Goal: Task Accomplishment & Management: Use online tool/utility

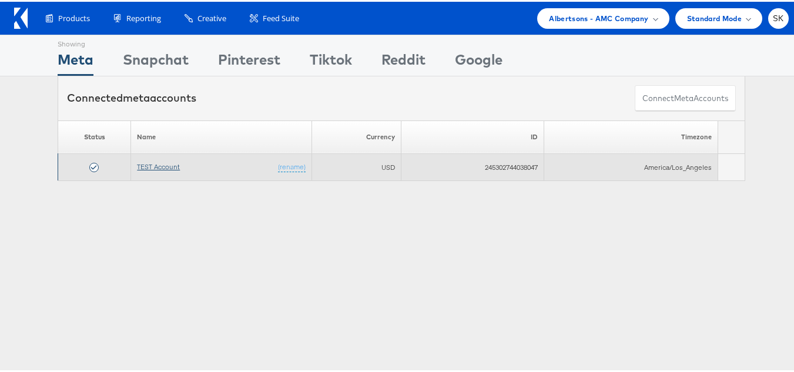
click at [170, 165] on link "TEST Account" at bounding box center [158, 164] width 43 height 9
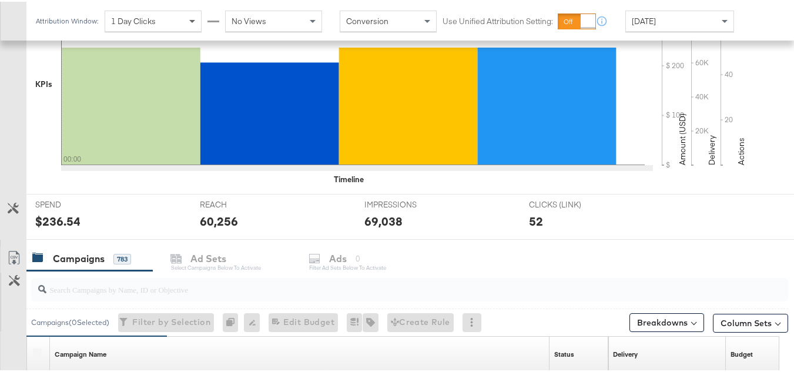
scroll to position [470, 0]
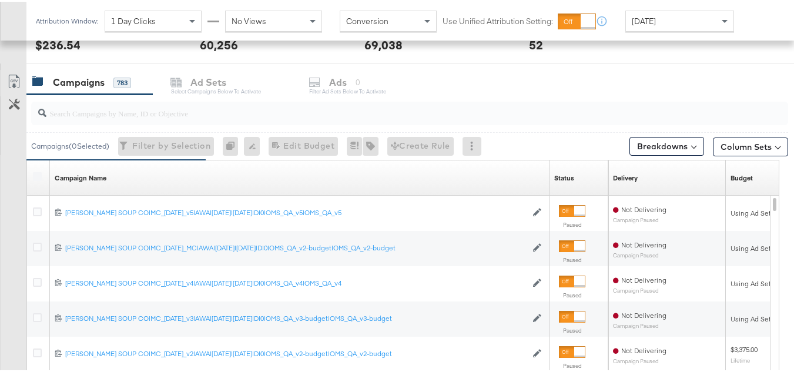
click at [160, 118] on input "search" at bounding box center [383, 106] width 674 height 23
paste input "co-branded-hub|Multi-brand|GMHBC P9_Digital Circular_Multi-Brand_FY25|SAL|10/08…"
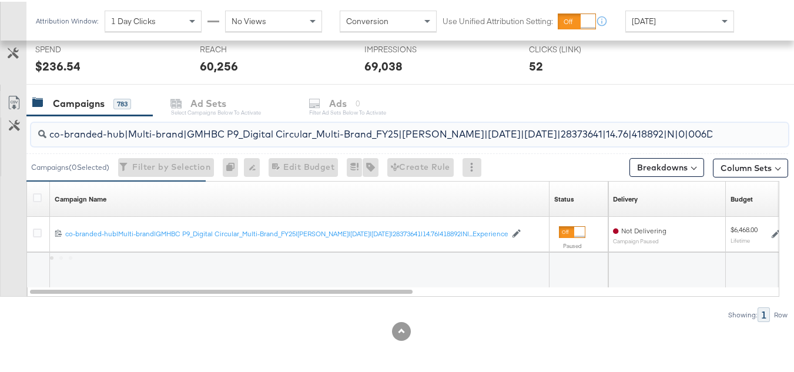
scroll to position [0, 338]
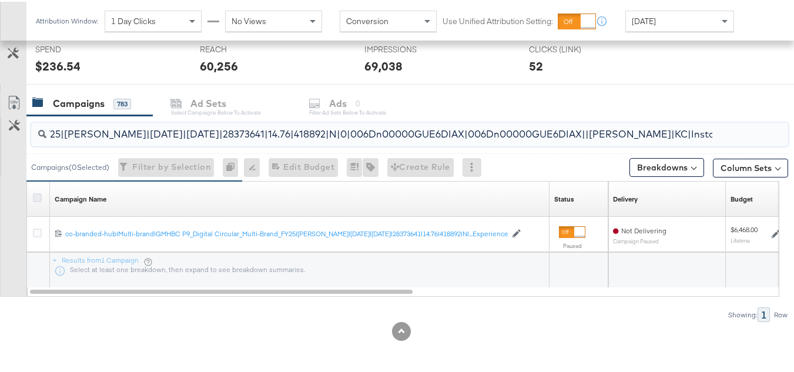
type input "co-branded-hub|Multi-brand|GMHBC P9_Digital Circular_Multi-Brand_FY25|SAL|10/08…"
click at [38, 200] on icon at bounding box center [37, 195] width 9 height 9
click at [0, 0] on input "checkbox" at bounding box center [0, 0] width 0 height 0
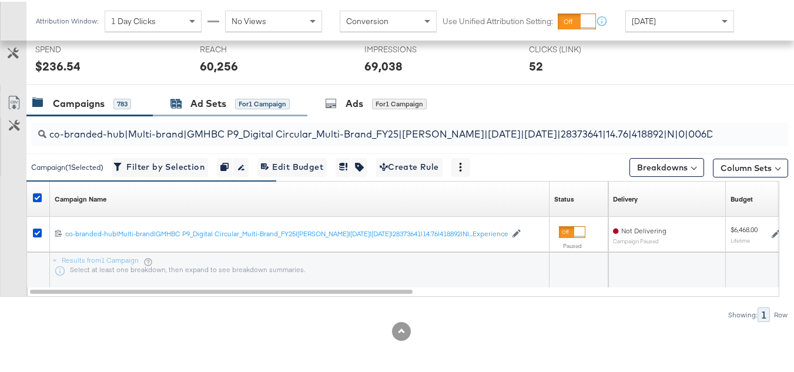
click at [220, 103] on div "Ad Sets" at bounding box center [208, 102] width 36 height 14
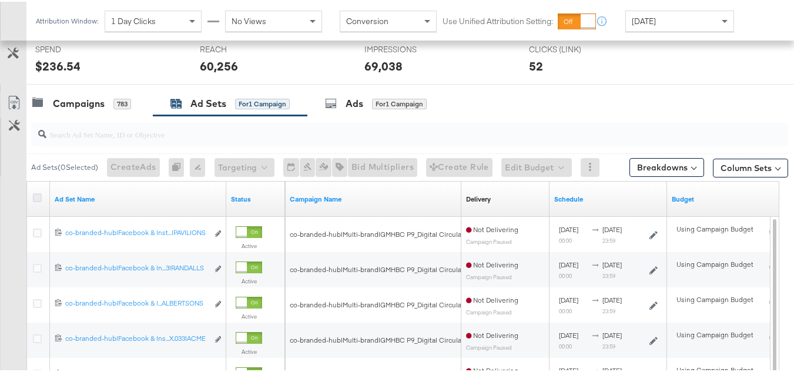
click at [41, 197] on icon at bounding box center [37, 195] width 9 height 9
click at [0, 0] on input "checkbox" at bounding box center [0, 0] width 0 height 0
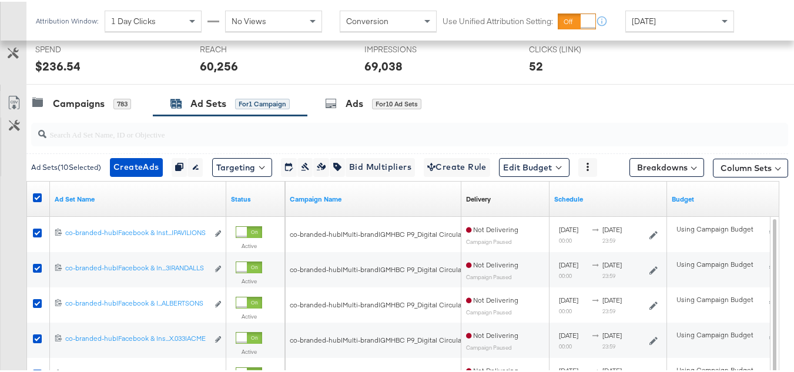
drag, startPoint x: 37, startPoint y: 197, endPoint x: 51, endPoint y: 185, distance: 17.9
click at [36, 197] on icon at bounding box center [37, 195] width 9 height 9
click at [0, 0] on input "checkbox" at bounding box center [0, 0] width 0 height 0
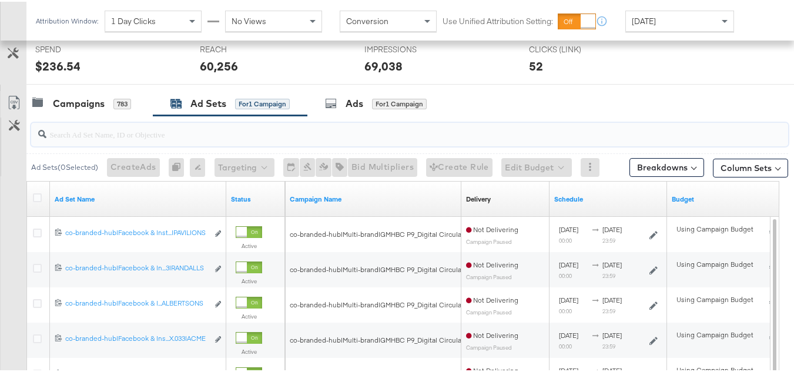
click at [89, 139] on input "search" at bounding box center [383, 127] width 674 height 23
paste input "co-branded-hub|Facebook & Instagram|Social Media|FBIG - Video IX - Custom Shopp…"
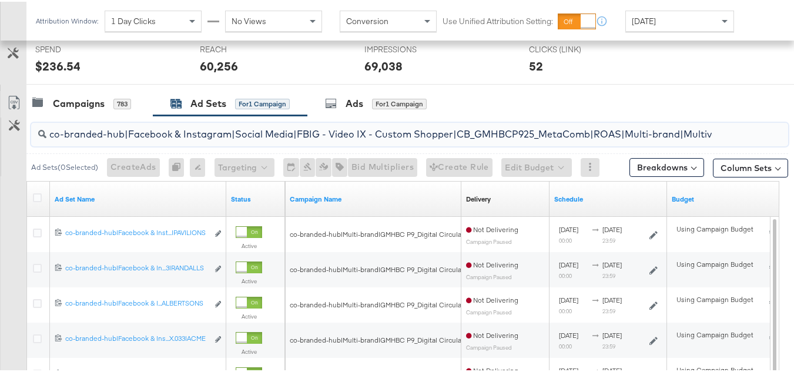
scroll to position [0, 448]
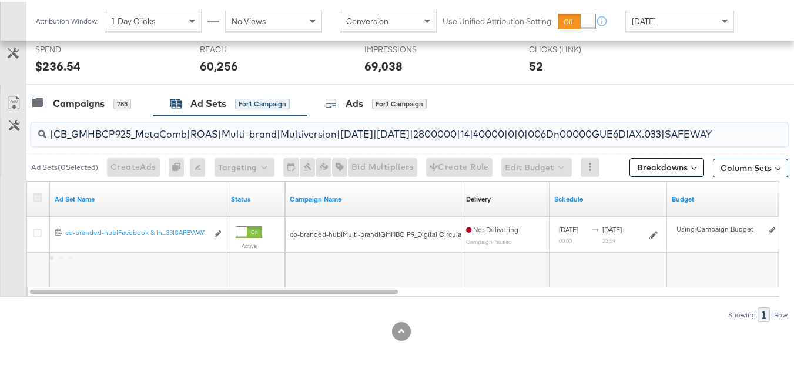
type input "co-branded-hub|Facebook & Instagram|Social Media|FBIG - Video IX - Custom Shopp…"
click at [36, 196] on icon at bounding box center [37, 195] width 9 height 9
click at [0, 0] on input "checkbox" at bounding box center [0, 0] width 0 height 0
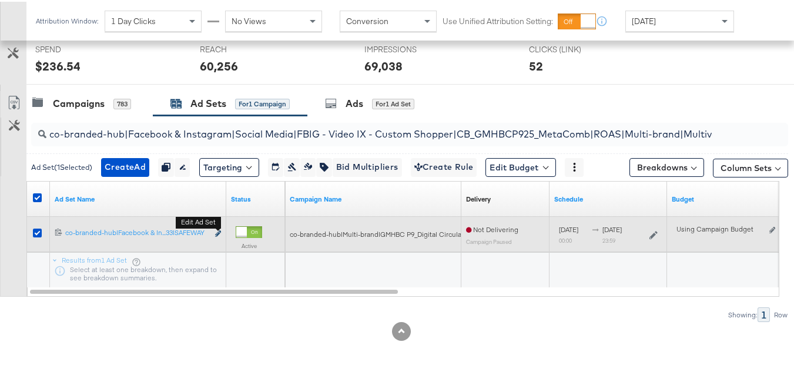
click at [216, 231] on icon "link" at bounding box center [218, 231] width 6 height 6
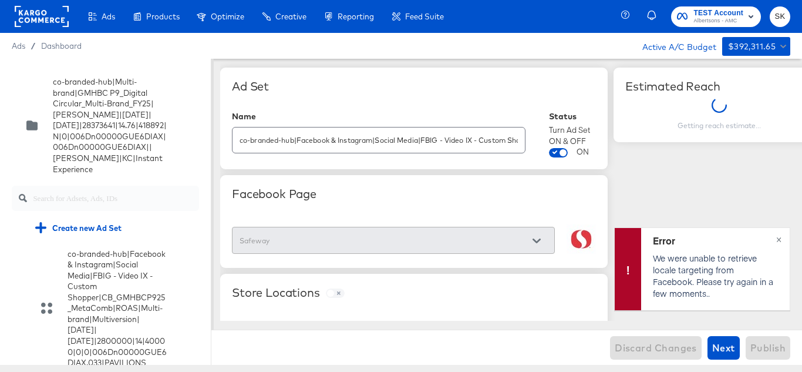
scroll to position [2347, 0]
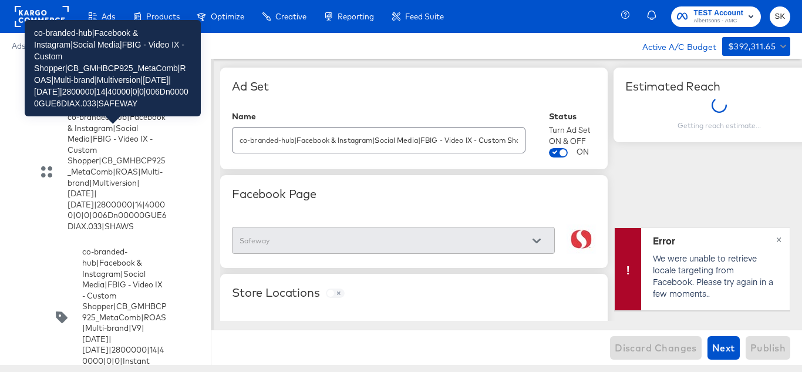
click at [116, 71] on div "co-branded-hub|Facebook & Instagram|Social Media|FBIG - Video IX - Custom Shopp…" at bounding box center [117, 11] width 99 height 120
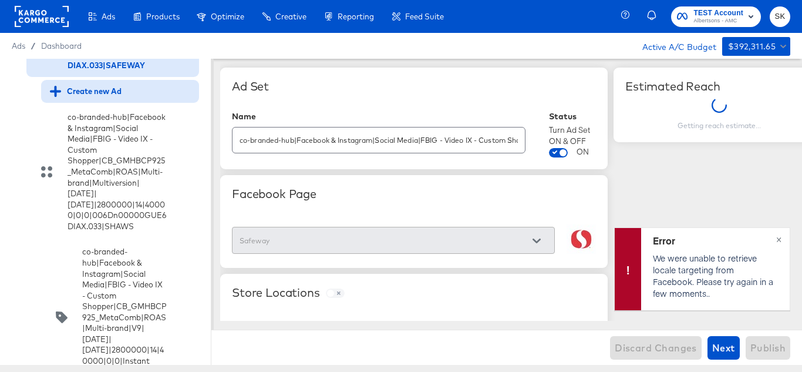
click at [80, 97] on div "Create new Ad" at bounding box center [86, 91] width 72 height 11
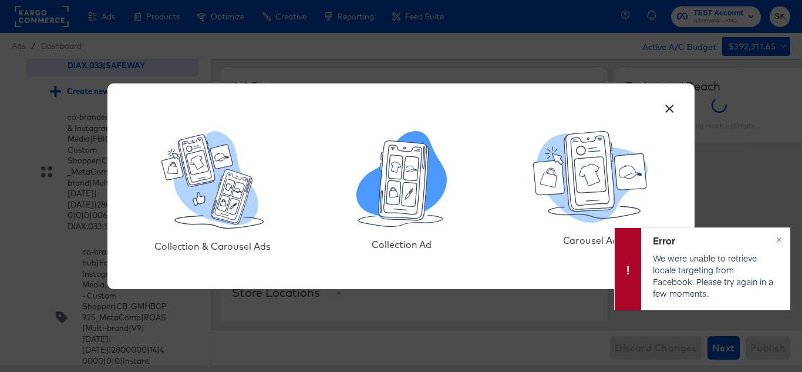
click at [426, 186] on icon at bounding box center [404, 179] width 50 height 79
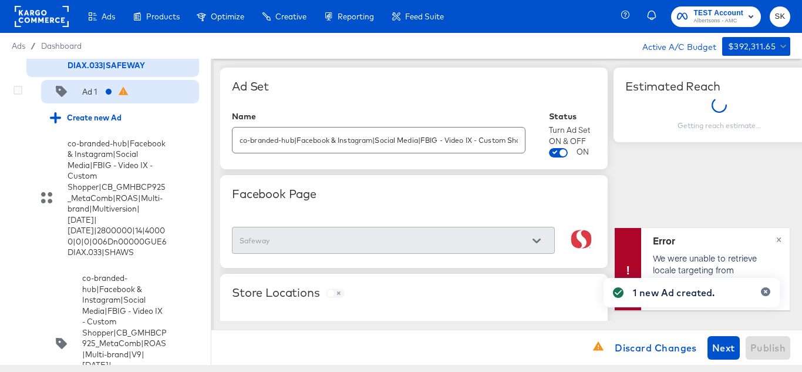
click at [79, 98] on div "Ad 1" at bounding box center [73, 92] width 47 height 12
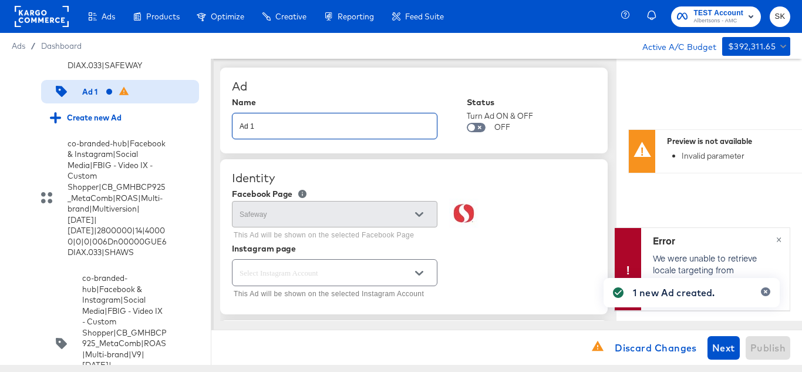
click at [310, 121] on input "Ad 1" at bounding box center [335, 121] width 204 height 25
paste input "co-branded-hub|Facebook & Instagram|Social Media|FBIG - Video IX - Custom Shopp…"
type input "co-branded-hub|Facebook & Instagram|Social Media|FBIG - Video IX - Custom Shopp…"
type textarea "x"
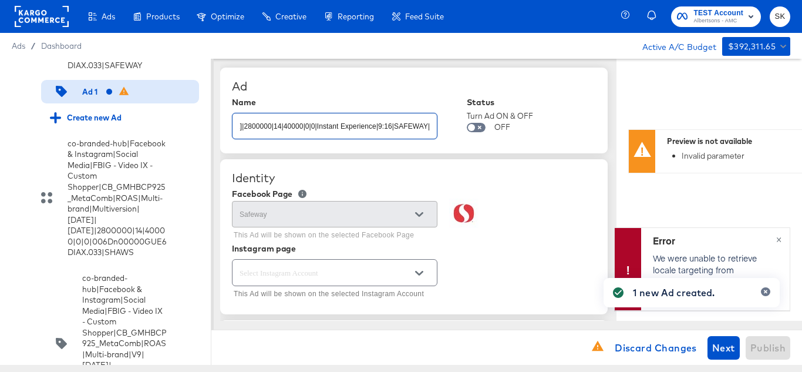
type textarea "x"
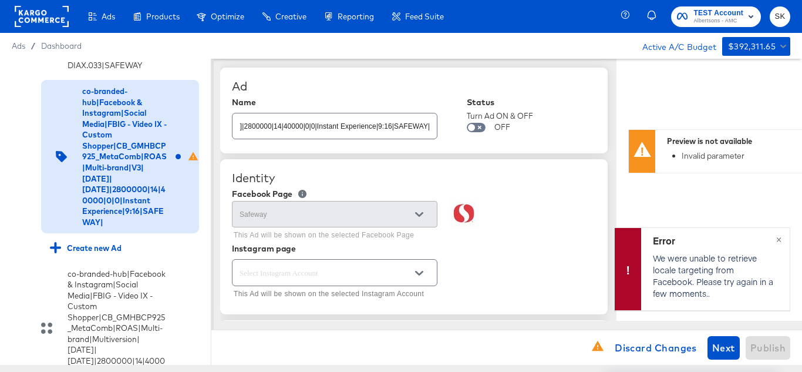
click at [365, 76] on div "Ad Name co-branded-hub|Facebook & Instagram|Social Media|FBIG - Video IX - Cust…" at bounding box center [414, 111] width 388 height 86
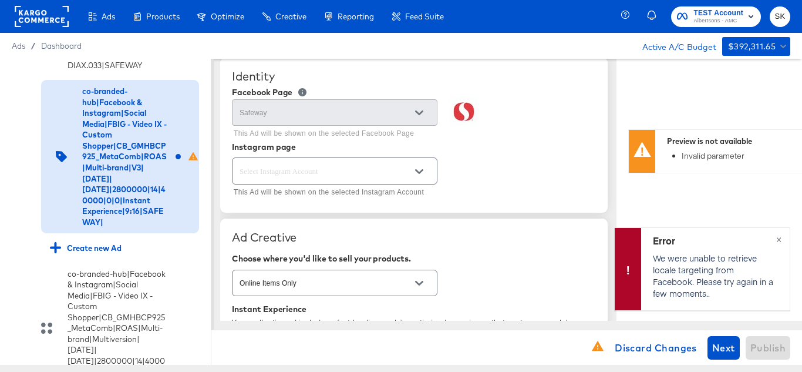
scroll to position [176, 0]
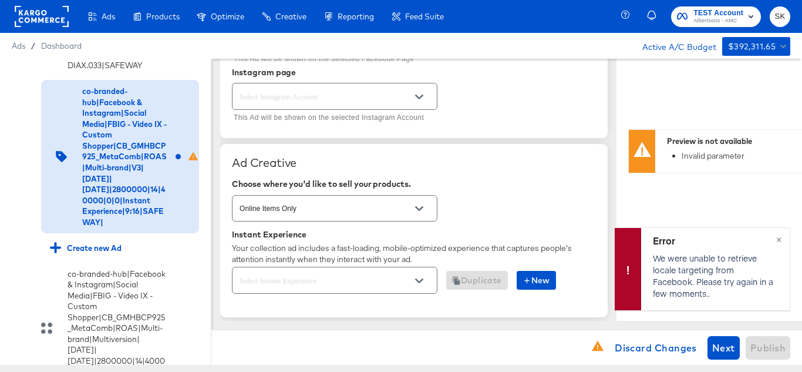
click at [421, 100] on icon "Open" at bounding box center [419, 97] width 8 height 8
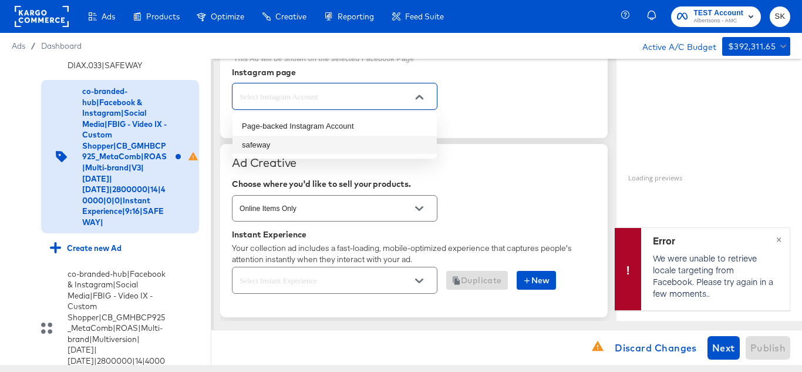
click at [304, 147] on li "safeway" at bounding box center [335, 145] width 204 height 19
type textarea "x"
type input "safeway"
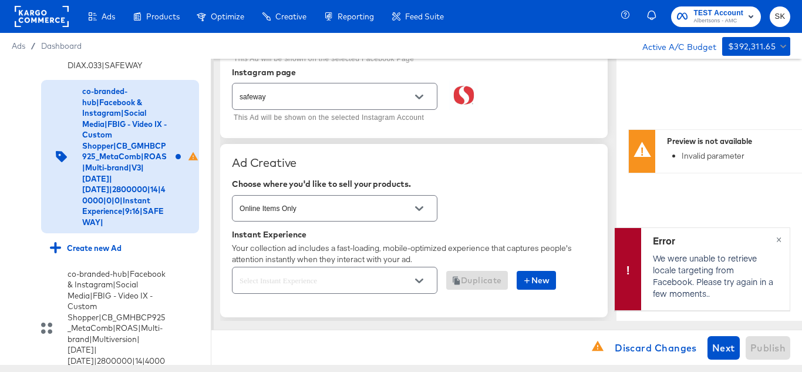
click at [539, 145] on div "Ad Creative Choose where you'd like to sell your products. Online Items Only In…" at bounding box center [414, 230] width 388 height 173
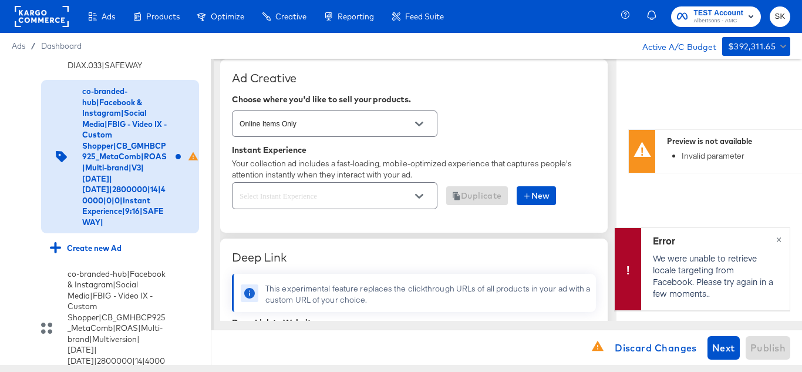
scroll to position [294, 0]
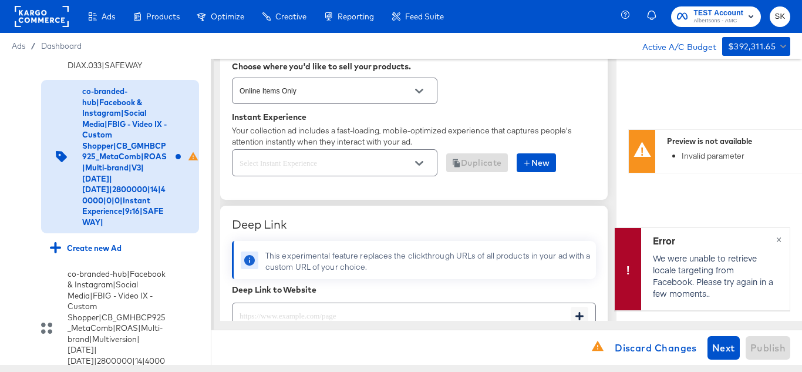
click at [426, 166] on button "Open" at bounding box center [420, 163] width 18 height 18
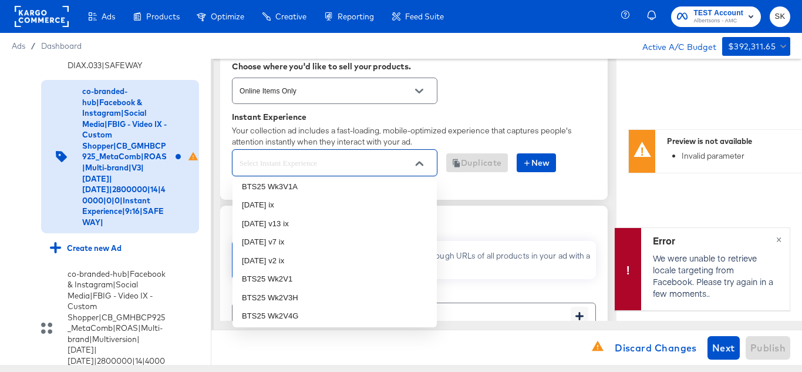
scroll to position [199, 0]
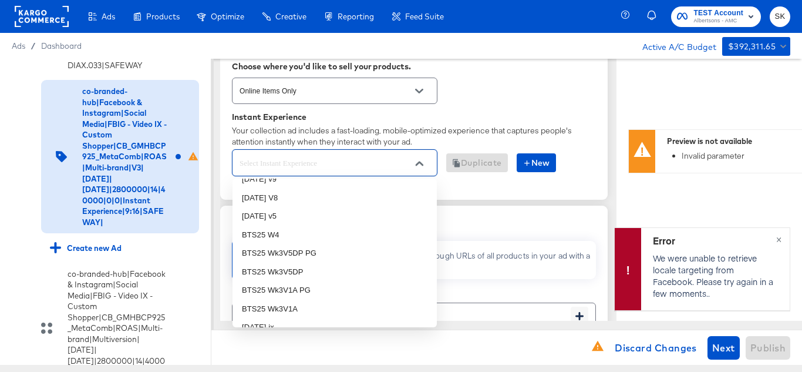
click at [554, 98] on div "Online Items Only" at bounding box center [414, 90] width 364 height 31
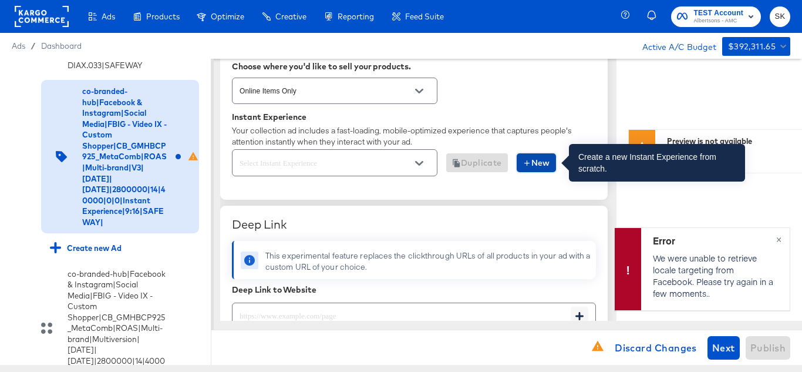
click at [547, 162] on span "New" at bounding box center [537, 163] width 28 height 15
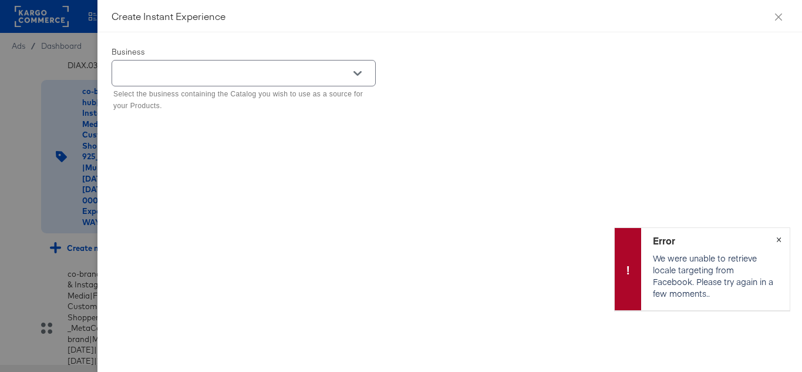
click at [781, 241] on span "×" at bounding box center [778, 238] width 5 height 14
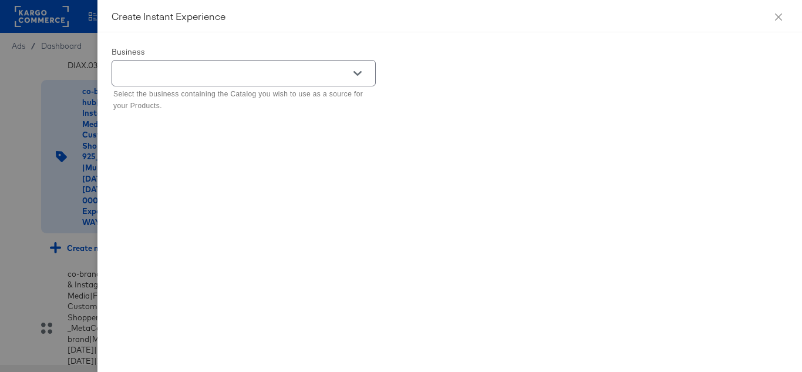
click at [363, 75] on button "Open" at bounding box center [358, 74] width 18 height 18
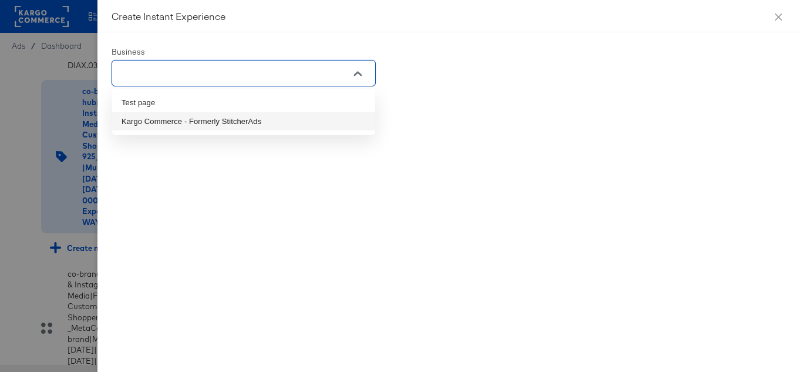
click at [173, 120] on li "Kargo Commerce - Formerly StitcherAds" at bounding box center [243, 121] width 263 height 19
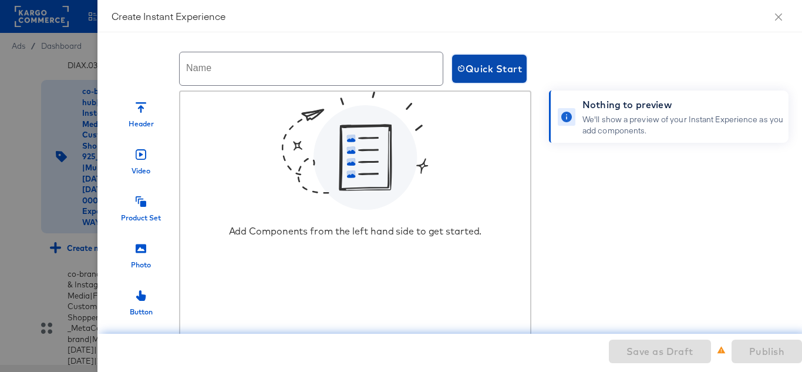
click at [512, 75] on span "Quick Start" at bounding box center [489, 68] width 65 height 16
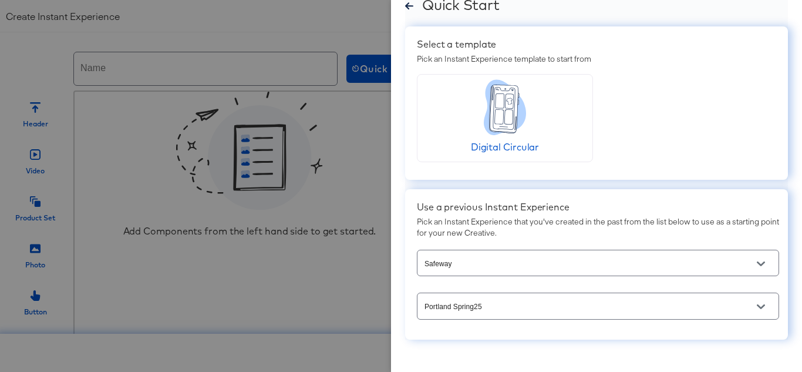
scroll to position [44, 0]
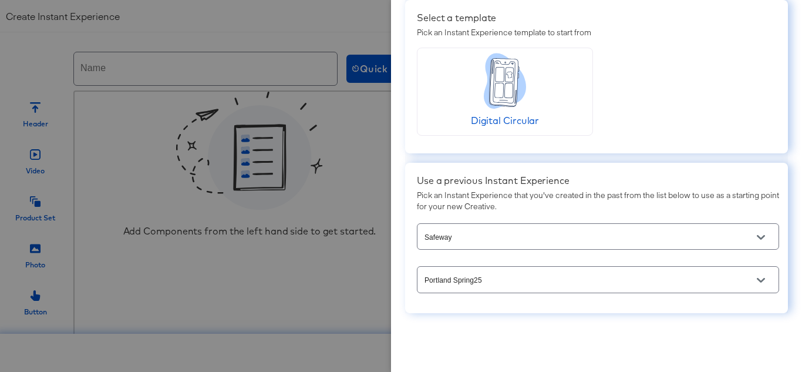
click at [757, 240] on icon "Open" at bounding box center [761, 237] width 8 height 8
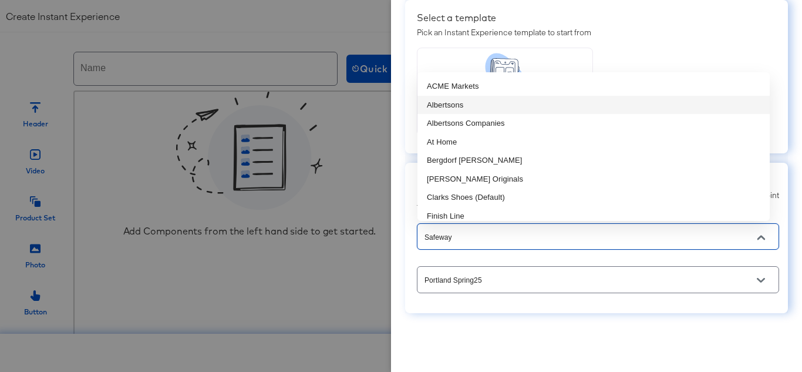
click at [490, 113] on li "Albertsons" at bounding box center [594, 105] width 352 height 19
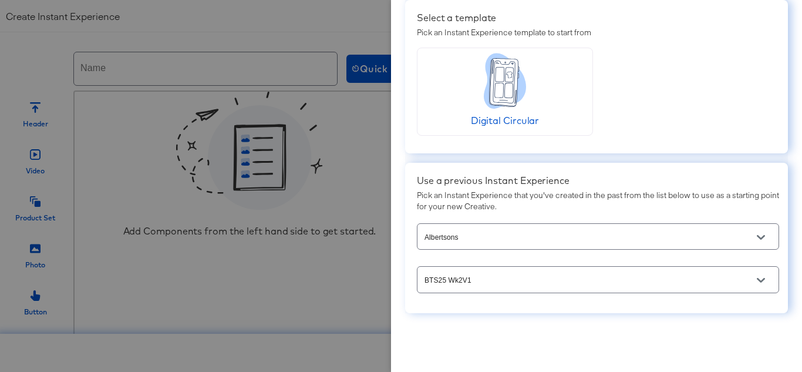
click at [757, 279] on icon "Open" at bounding box center [761, 280] width 8 height 5
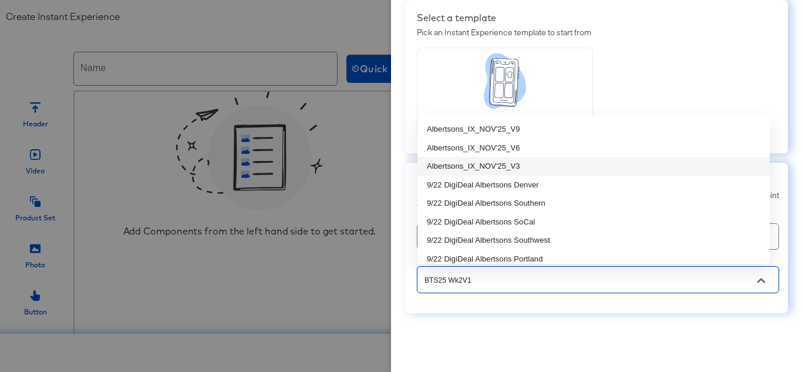
click at [546, 165] on li "Albertsons_IX_NOV'25_V3" at bounding box center [594, 166] width 352 height 19
type input "Albertsons_IX_NOV'25_V3"
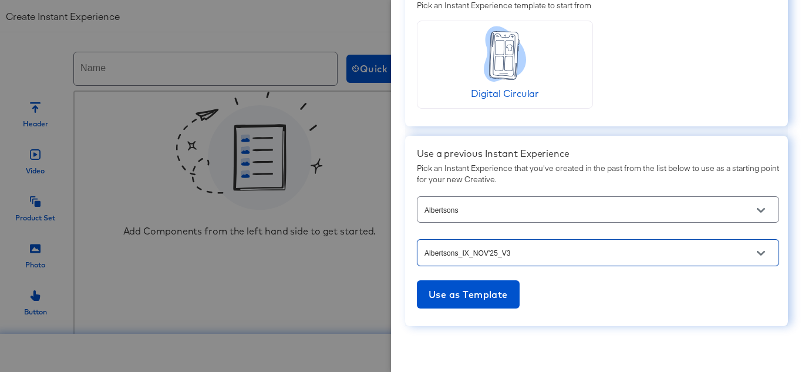
scroll to position [84, 0]
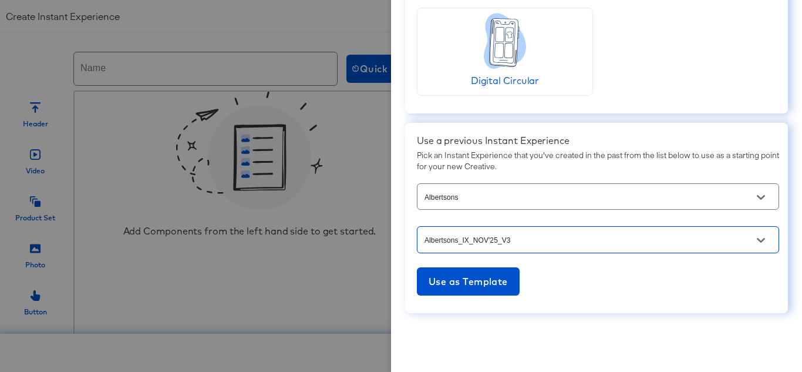
click at [472, 298] on div "Use a previous Instant Experience Pick an Instant Experience that you've create…" at bounding box center [596, 218] width 383 height 190
click at [473, 285] on span "Use as Template" at bounding box center [468, 281] width 79 height 16
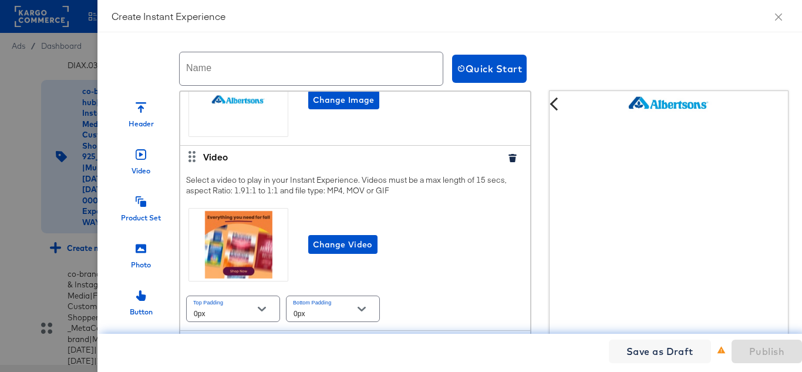
scroll to position [0, 0]
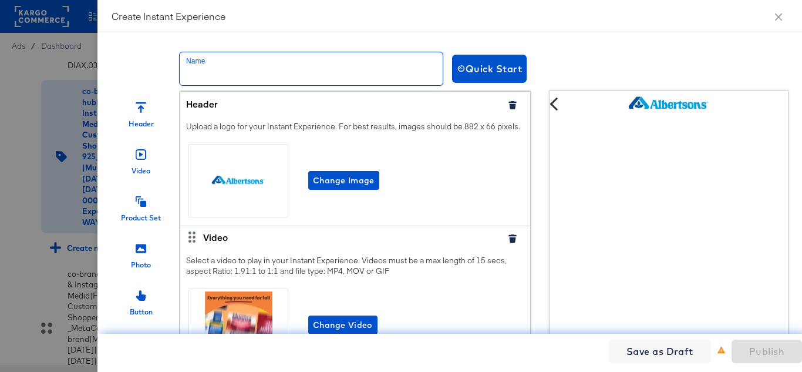
click at [260, 65] on input "text" at bounding box center [311, 68] width 263 height 33
paste input "Safeway_IX_NOV'25"
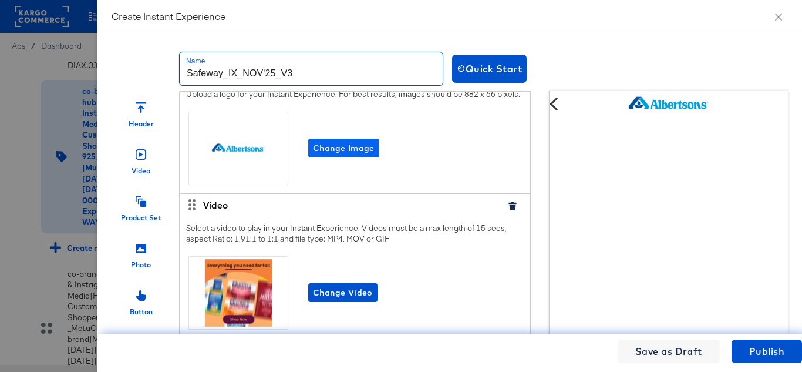
scroll to position [59, 0]
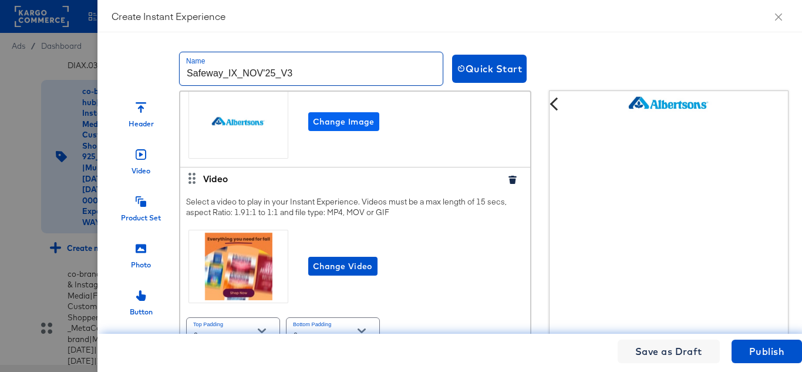
type input "Safeway_IX_NOV'25_V3"
click at [341, 124] on button "Change Image" at bounding box center [343, 121] width 71 height 19
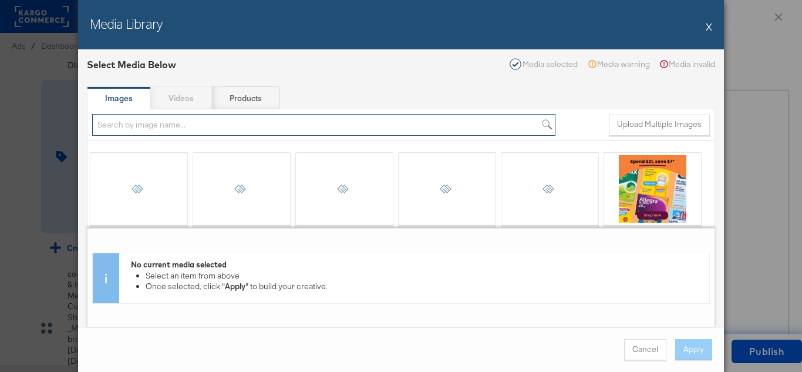
click at [189, 127] on input "search" at bounding box center [323, 125] width 463 height 22
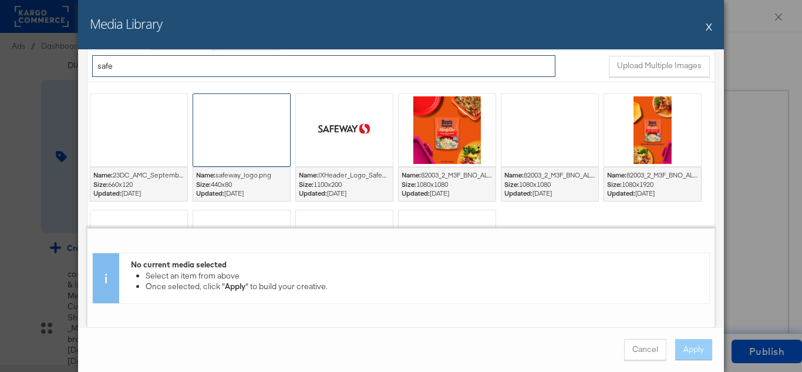
type input "safe"
click at [251, 139] on div at bounding box center [241, 130] width 97 height 72
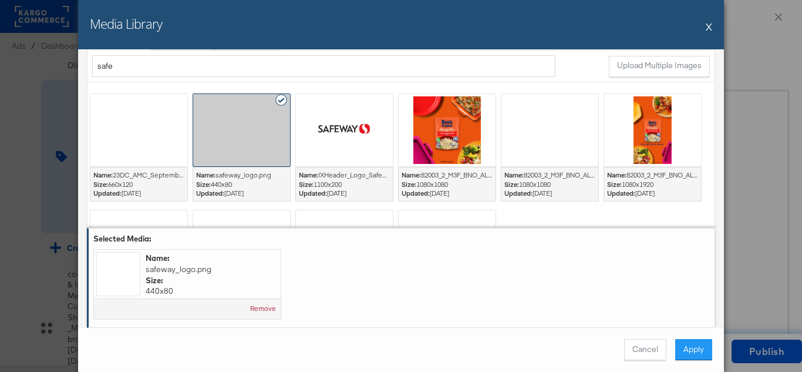
click at [693, 368] on div "Cancel Apply" at bounding box center [401, 349] width 646 height 45
click at [693, 357] on button "Apply" at bounding box center [693, 349] width 37 height 21
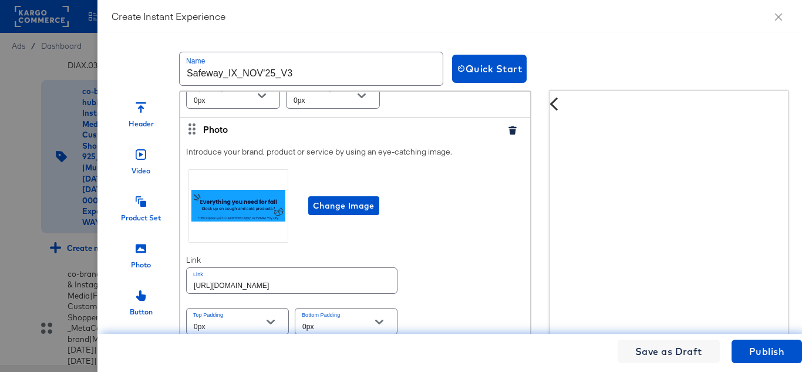
scroll to position [352, 0]
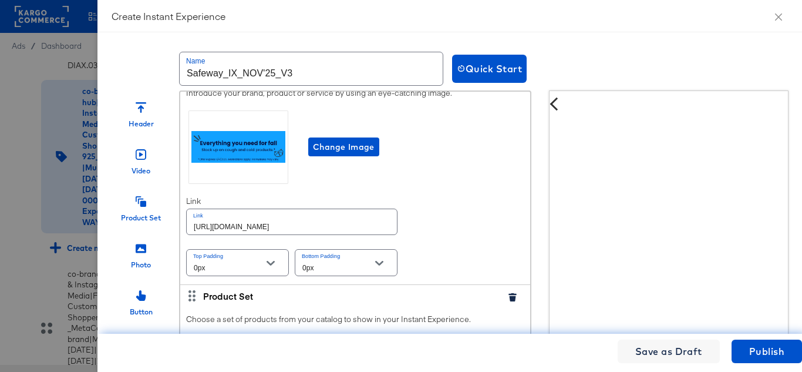
click at [330, 233] on input "https://www.albertsons.com/shop/aisles/personal-care-health.html" at bounding box center [292, 221] width 210 height 25
paste input "safeway"
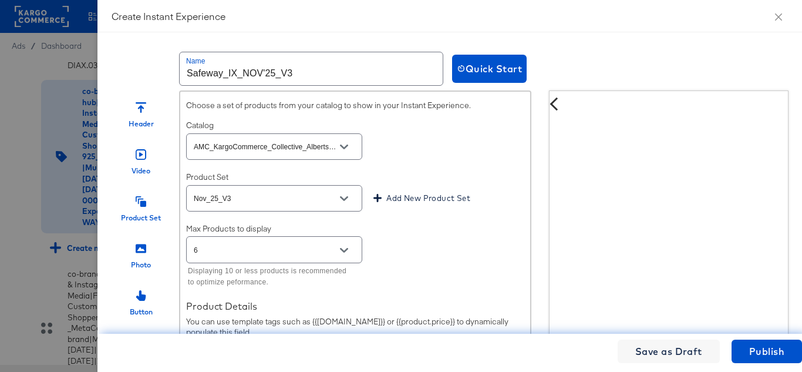
scroll to position [587, 0]
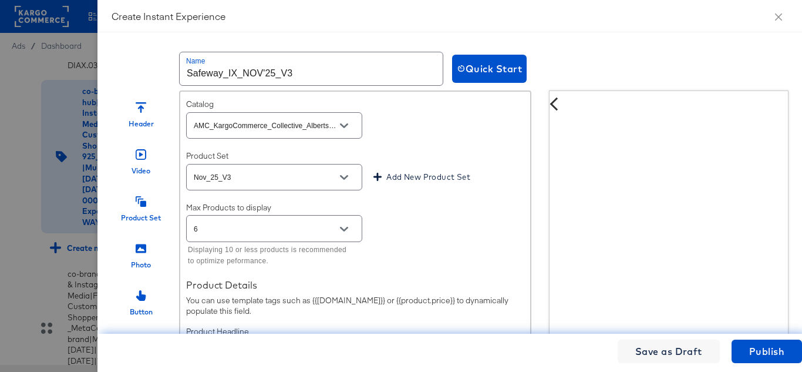
click at [353, 134] on div at bounding box center [344, 126] width 25 height 18
type input "https://www.safeway.com/shop/aisles/personal-care-health.html"
click at [341, 128] on icon "Open" at bounding box center [344, 125] width 8 height 5
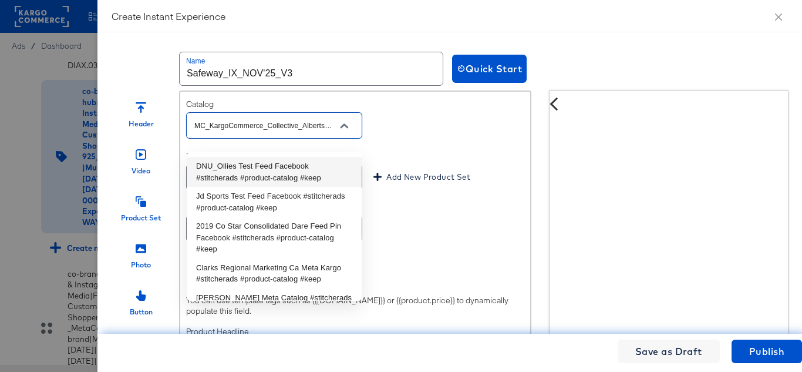
click at [237, 133] on input "AMC_KargoCommerce_Collective_Albertsons" at bounding box center [264, 126] width 147 height 14
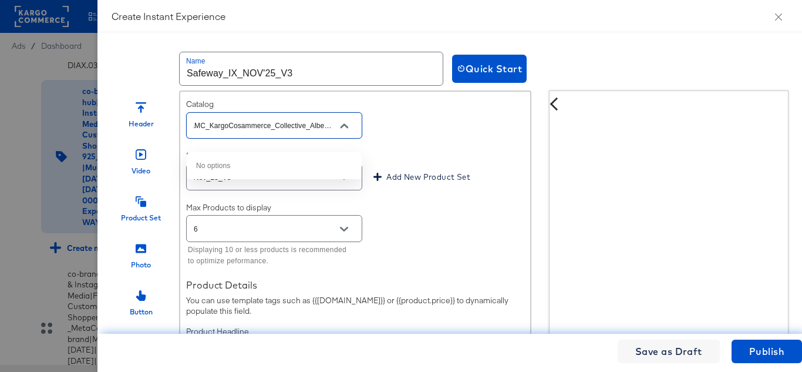
click at [243, 133] on input "AMC_KargoCosammerce_Collective_Albertsons" at bounding box center [264, 126] width 147 height 14
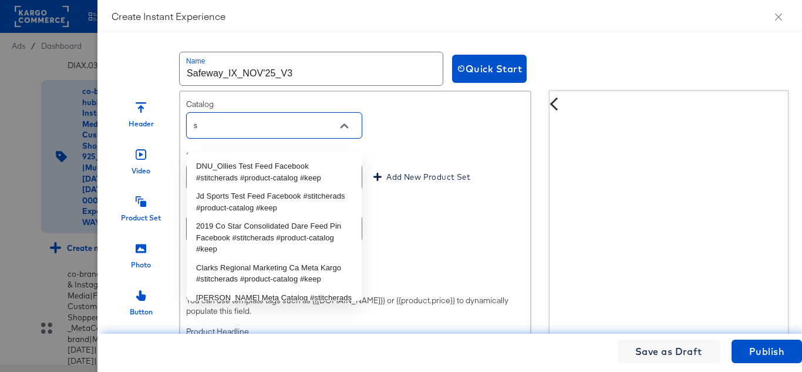
scroll to position [0, 0]
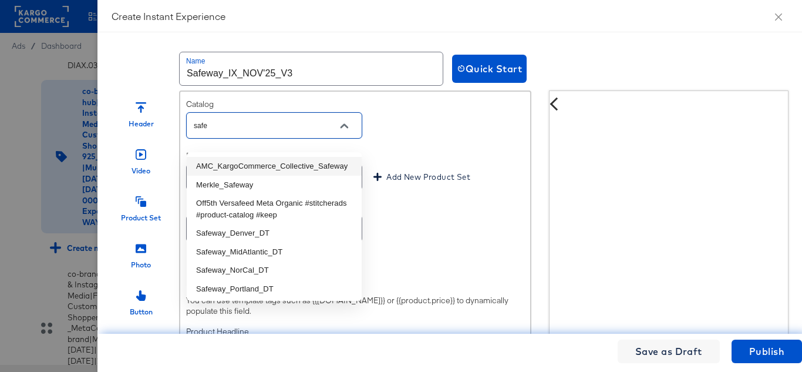
click at [320, 166] on li "AMC_KargoCommerce_Collective_Safeway" at bounding box center [274, 166] width 175 height 19
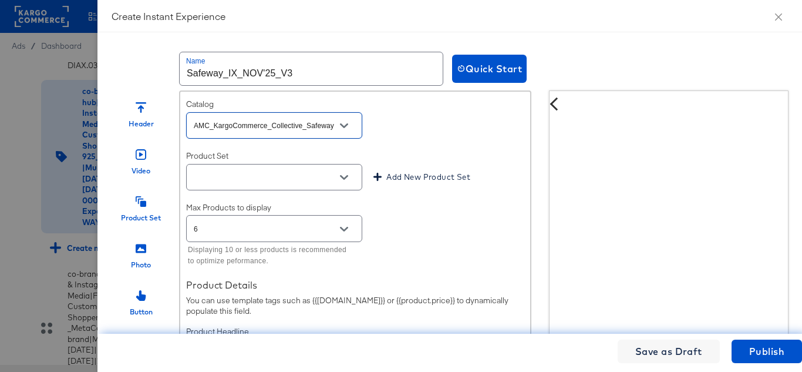
scroll to position [646, 0]
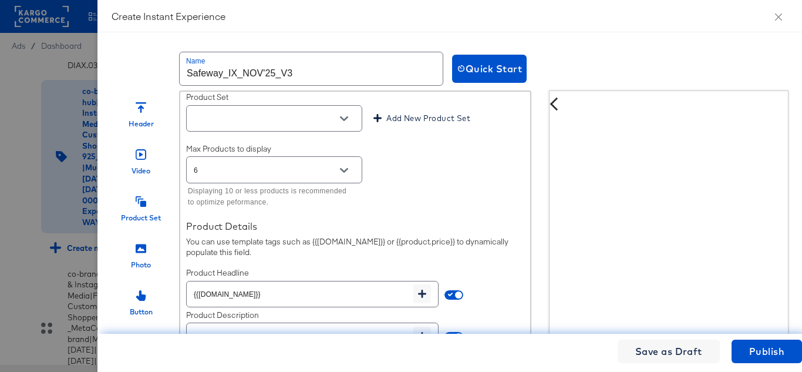
click at [338, 126] on button "Open" at bounding box center [344, 119] width 18 height 18
type input "AMC_KargoCommerce_Collective_Safeway"
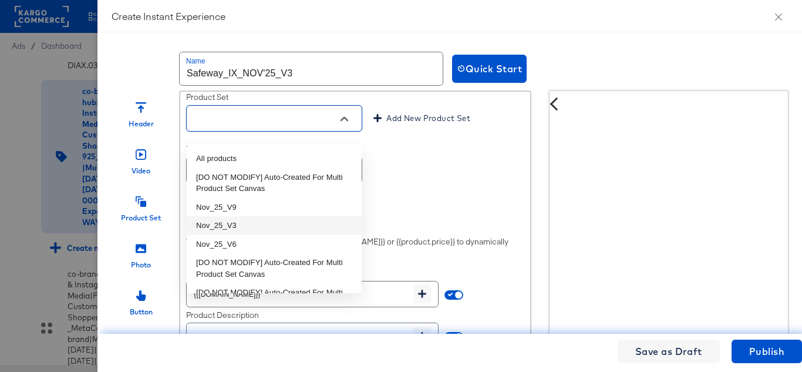
click at [247, 228] on li "Nov_25_V3" at bounding box center [274, 225] width 175 height 19
type input "Nov_25_V3"
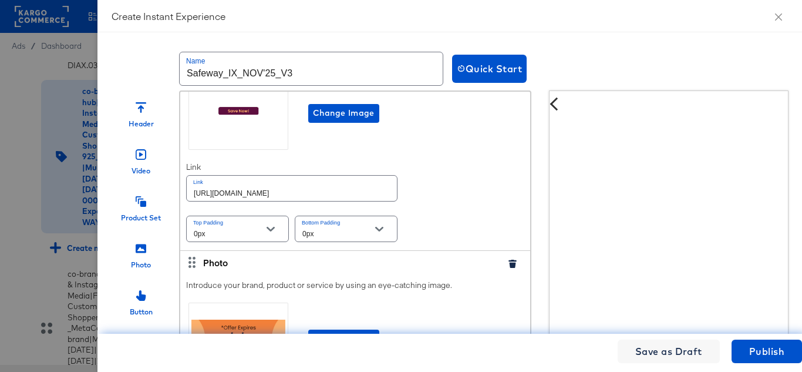
scroll to position [1057, 0]
click at [277, 200] on input "https://www.albertsons.com/shop/aisles/personal-care-health.html" at bounding box center [292, 187] width 210 height 25
paste input "safeway"
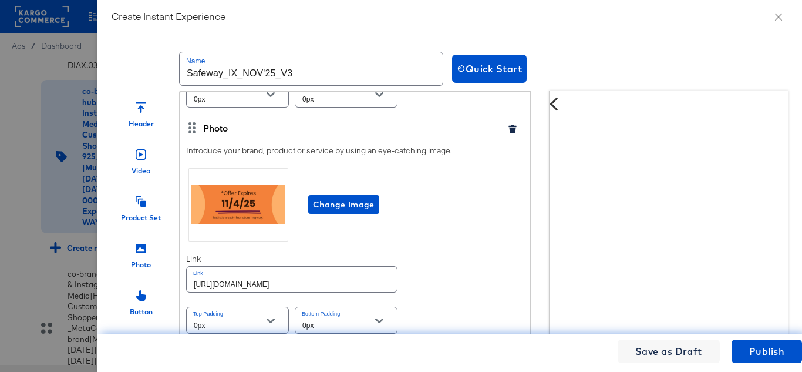
scroll to position [48, 0]
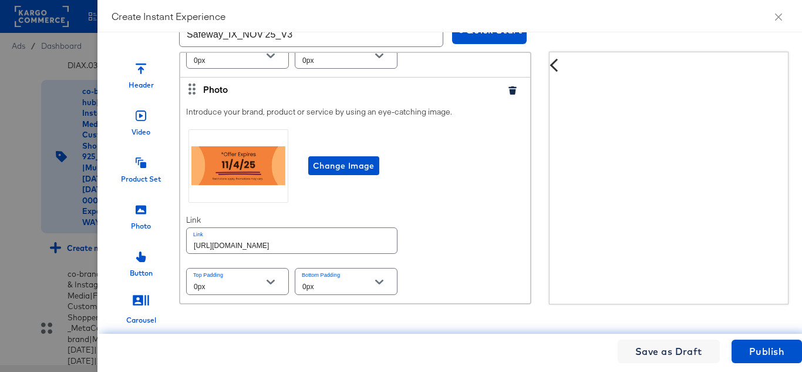
type input "https://www.safeway.com/shop/aisles/personal-care-health.html"
click at [315, 236] on input "https://www.albertsons.com/shop/aisles/personal-care-health.html" at bounding box center [292, 240] width 210 height 25
paste input "safeway"
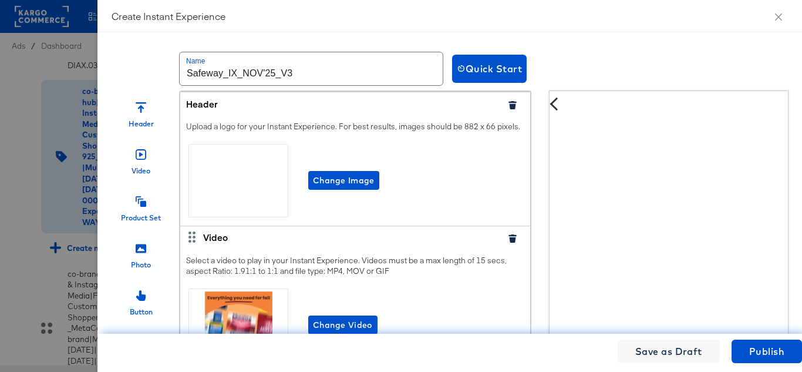
type input "https://www.safeway.com/shop/aisles/personal-care-health.html"
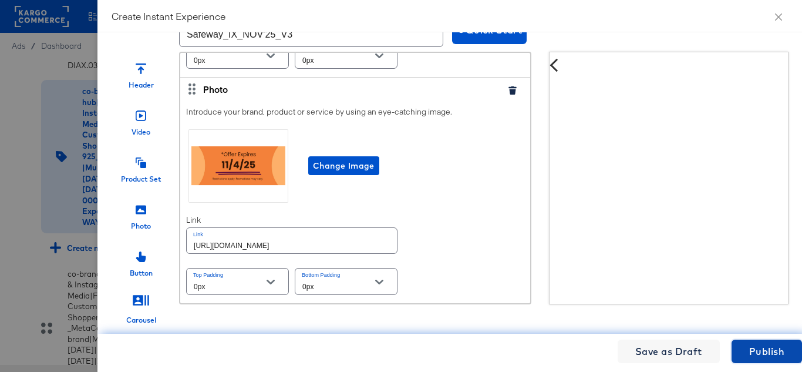
click at [778, 351] on span "Publish" at bounding box center [766, 351] width 35 height 16
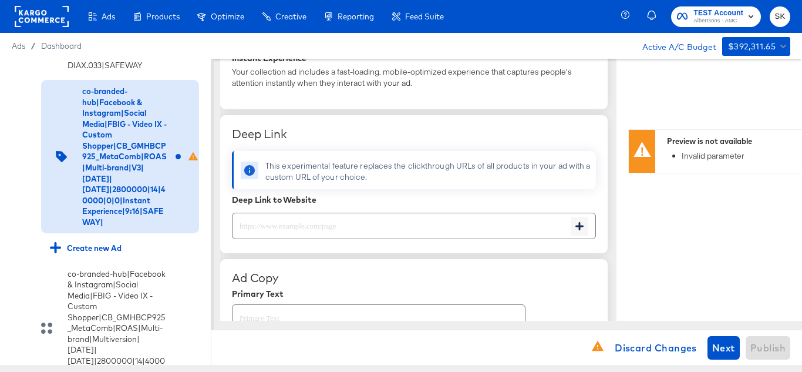
scroll to position [470, 0]
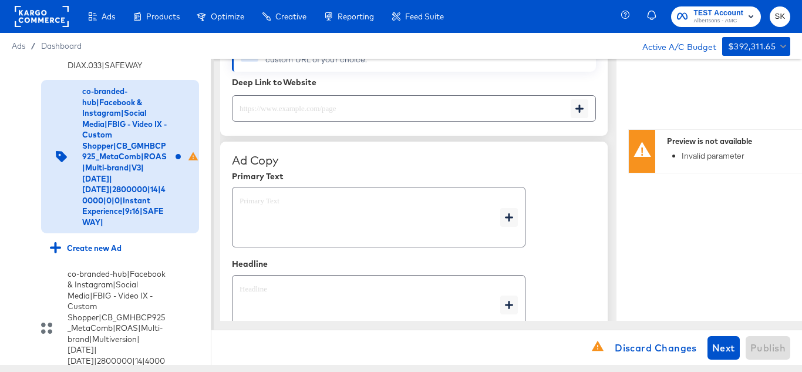
click at [321, 117] on div at bounding box center [414, 108] width 364 height 26
paste input "https://www.safeway.com/shop/aisles/personal-care-health.html"
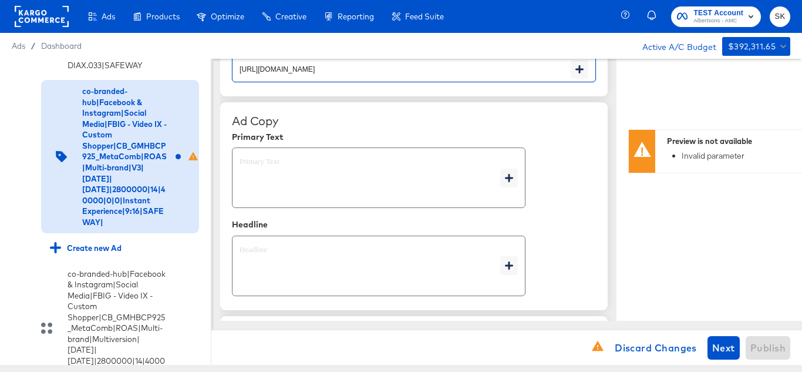
scroll to position [529, 0]
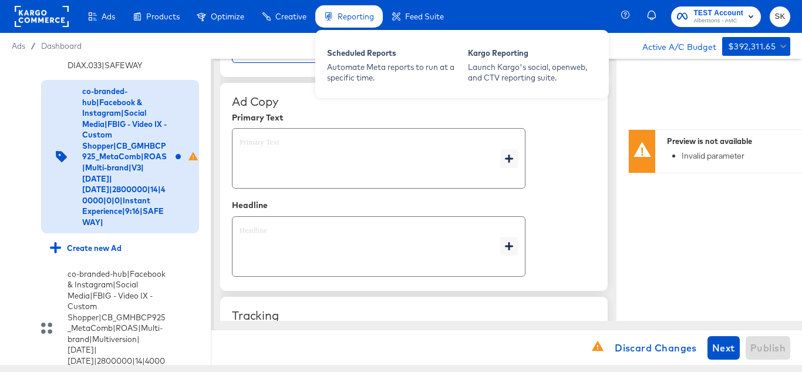
type input "https://www.safeway.com/shop/aisles/personal-care-health.html"
type textarea "x"
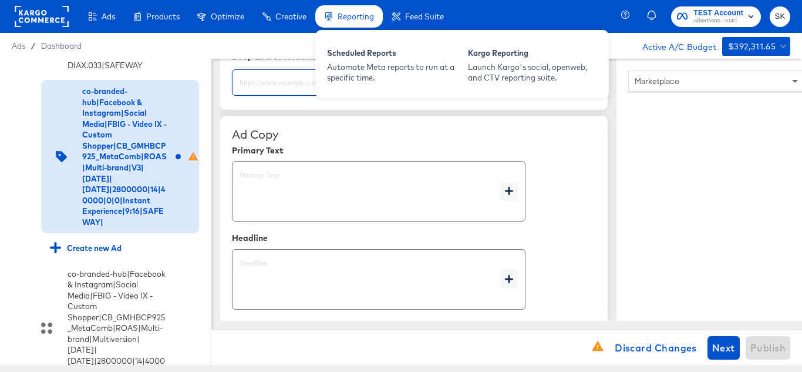
scroll to position [562, 0]
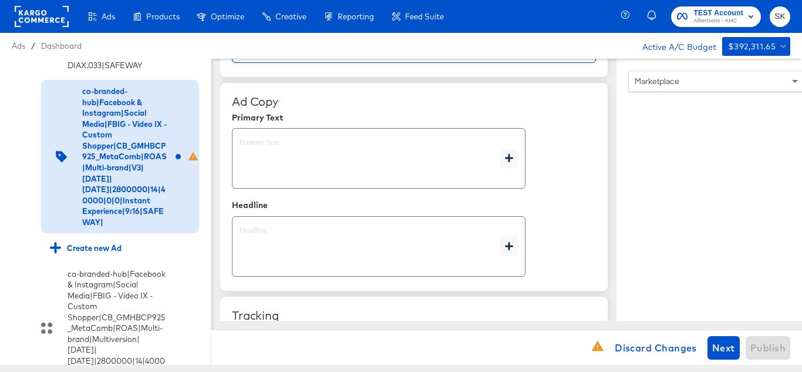
type textarea "x"
click at [270, 166] on textarea at bounding box center [370, 158] width 261 height 42
type textarea "x"
paste textarea "Shop your favorite brands for you and your home!"
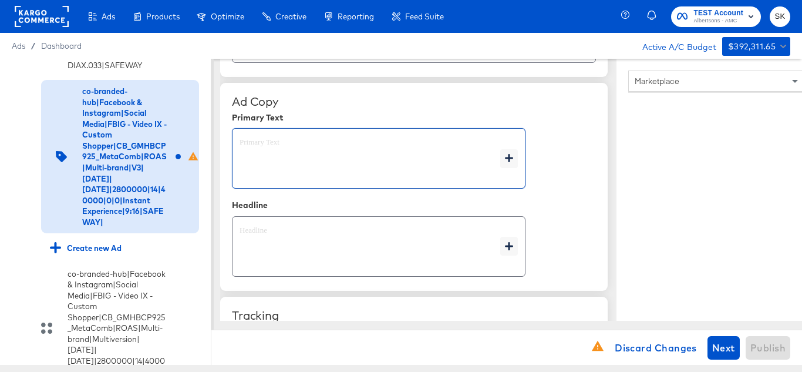
type textarea "Shop your favorite brands for you and your home!"
type textarea "x"
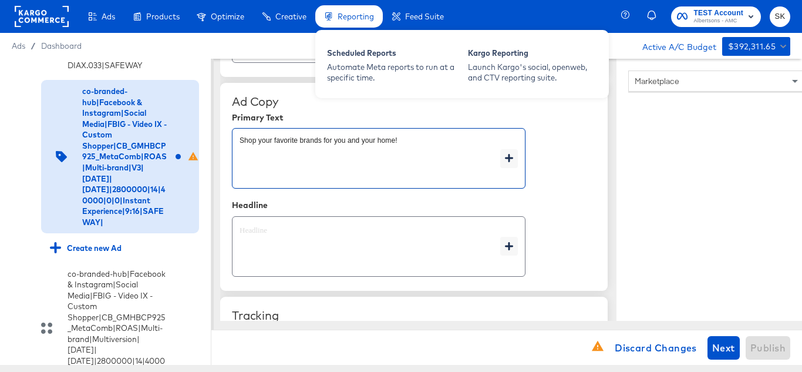
scroll to position [577, 0]
type textarea "Shop your favorite brands for you and your home!"
type textarea "x"
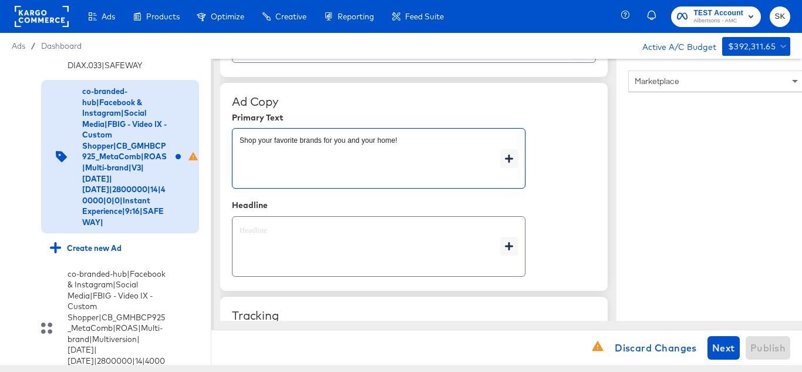
type textarea "x"
click at [275, 236] on textarea at bounding box center [370, 247] width 261 height 42
type textarea "x"
paste textarea "Explore latest arrivals"
type textarea "Explore latest arrivals"
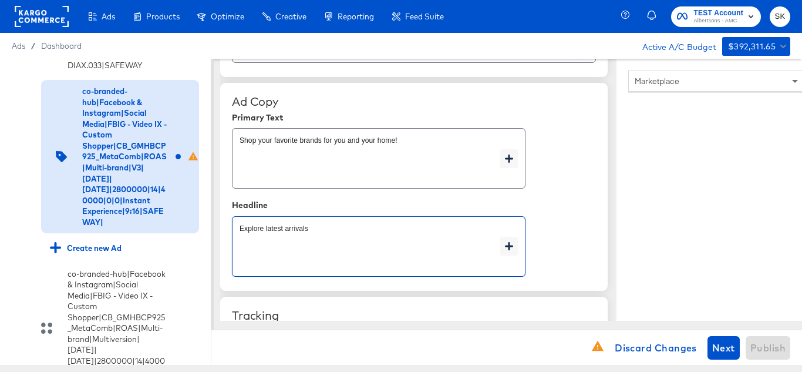
type textarea "x"
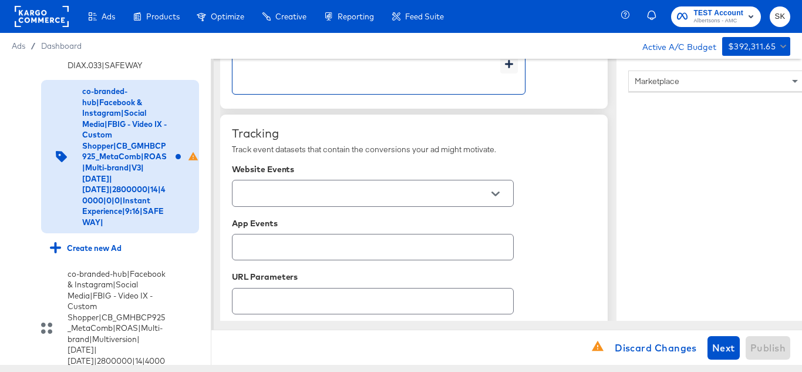
scroll to position [812, 0]
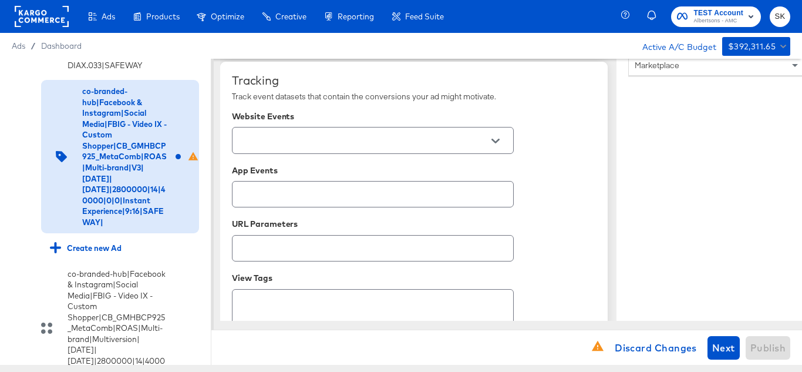
click at [493, 139] on icon "Open" at bounding box center [496, 141] width 8 height 5
type textarea "Explore latest arrivals"
type textarea "x"
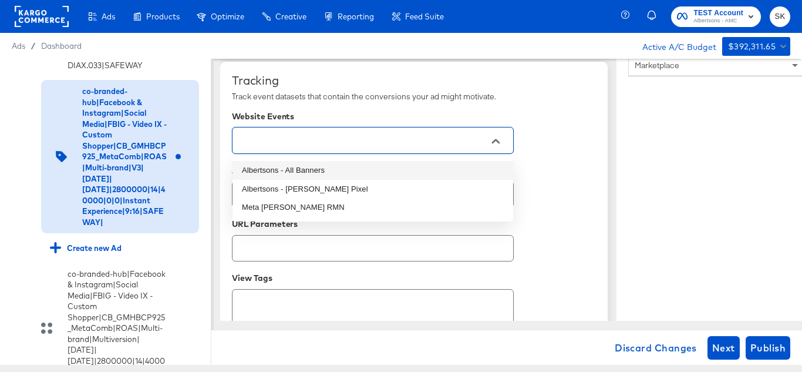
click at [310, 175] on li "Albertsons - All Banners" at bounding box center [373, 170] width 281 height 19
type textarea "x"
type input "Albertsons - All Banners"
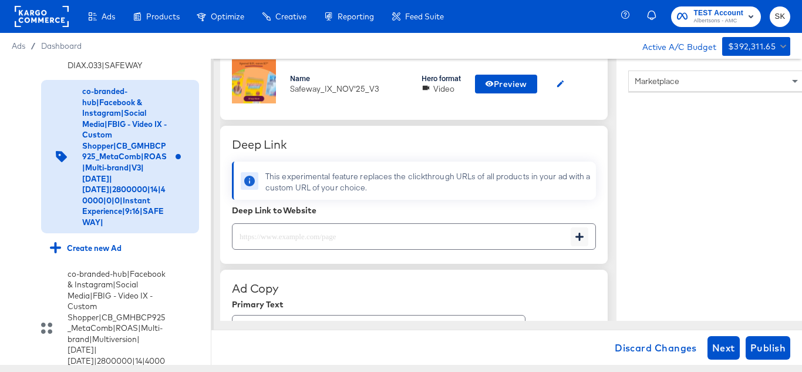
scroll to position [411, 0]
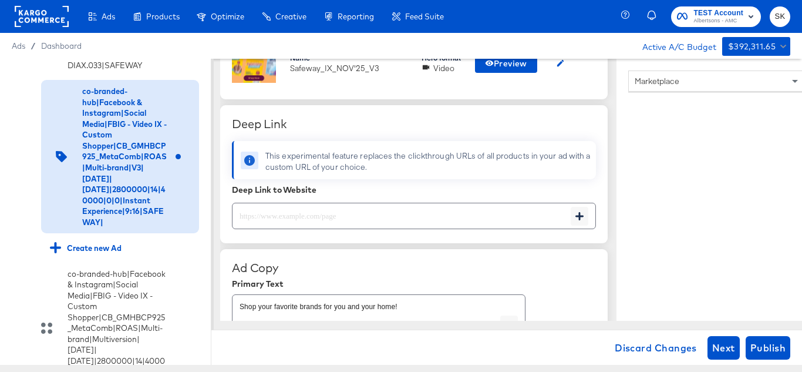
click at [259, 225] on div at bounding box center [414, 216] width 364 height 26
paste input "https://www.safeway.com/shop/aisles/personal-care-health.html"
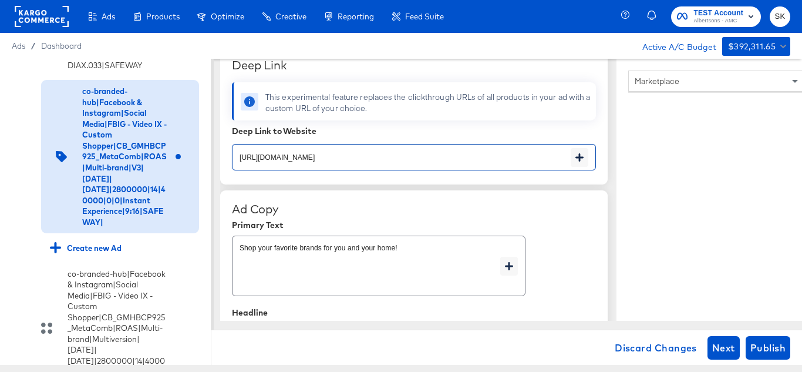
type input "https://www.safeway.com/shop/aisles/personal-care-health.html"
type textarea "x"
click at [553, 214] on div "Ad Copy" at bounding box center [414, 209] width 364 height 14
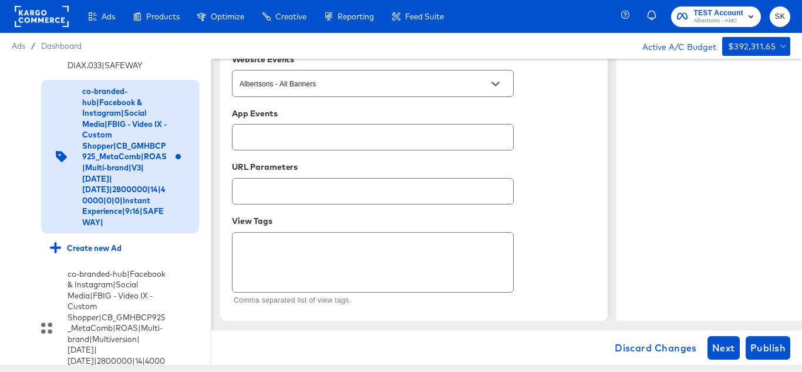
scroll to position [869, 0]
click at [775, 338] on button "Publish" at bounding box center [768, 347] width 45 height 23
type textarea "x"
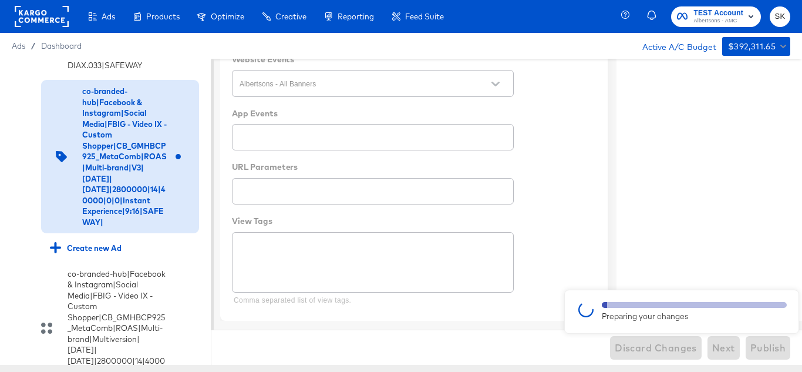
scroll to position [878, 0]
type textarea "x"
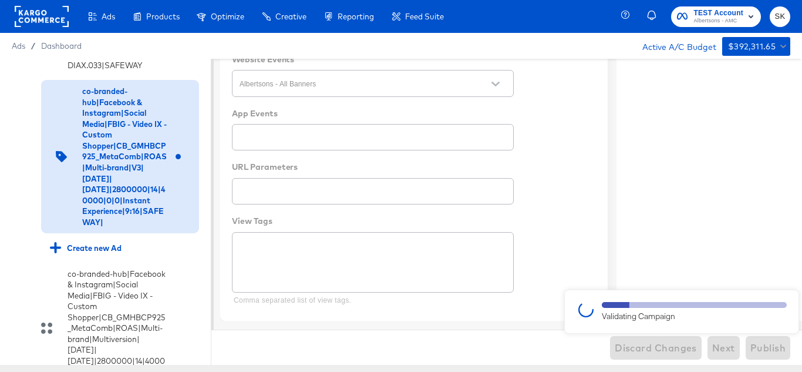
type textarea "x"
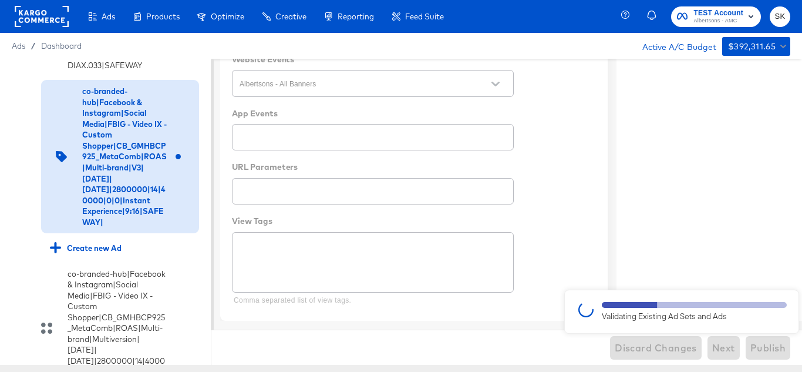
type textarea "x"
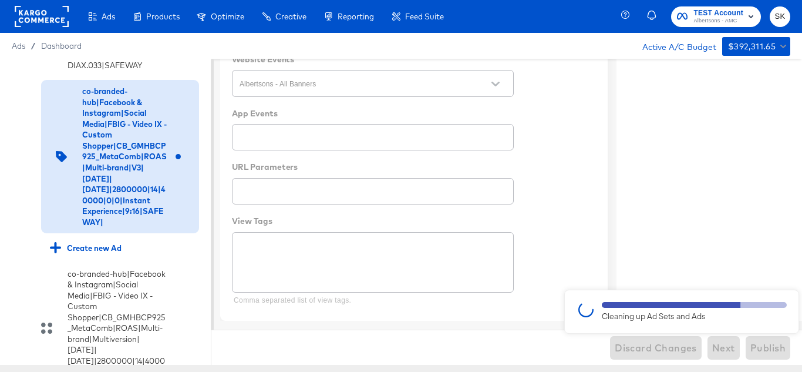
type textarea "x"
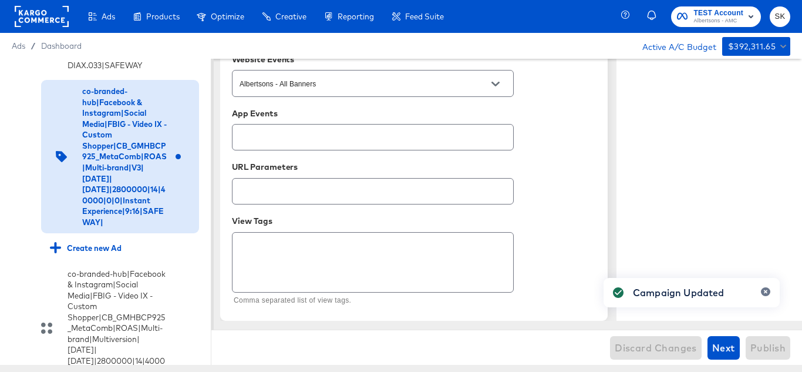
type textarea "x"
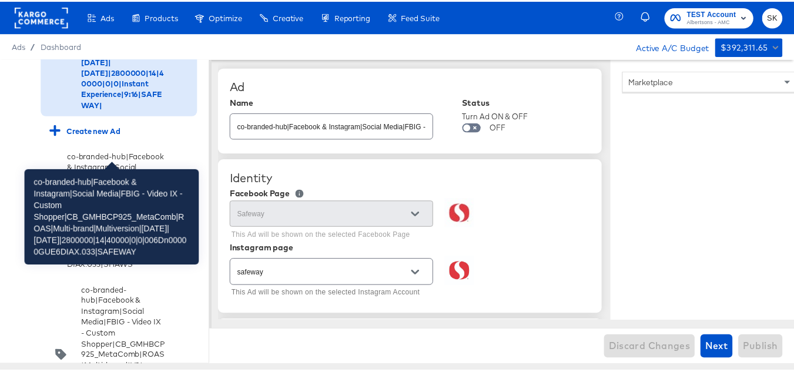
scroll to position [2523, 0]
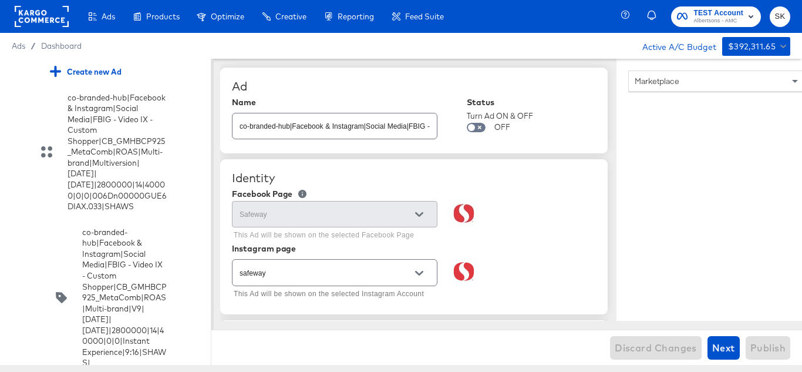
click at [0, 0] on input "checkbox" at bounding box center [0, 0] width 0 height 0
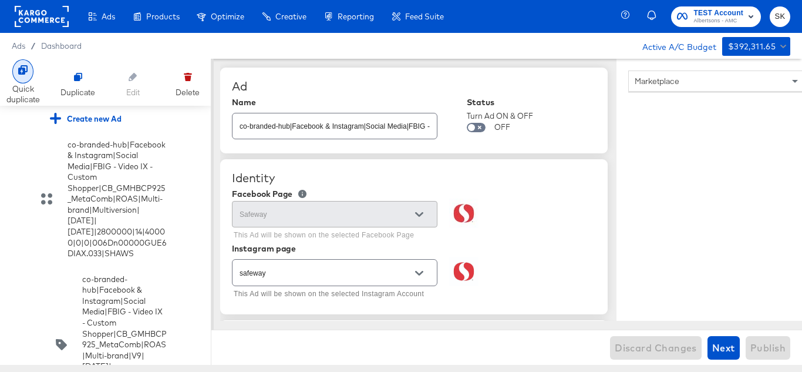
click at [29, 85] on div "Quick duplicate" at bounding box center [22, 94] width 33 height 22
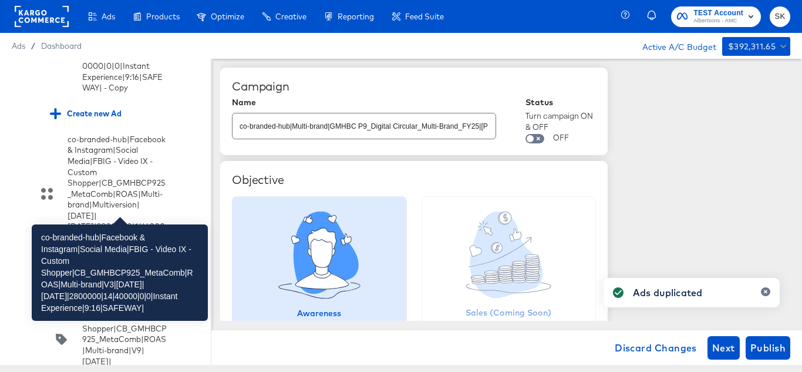
scroll to position [2641, 0]
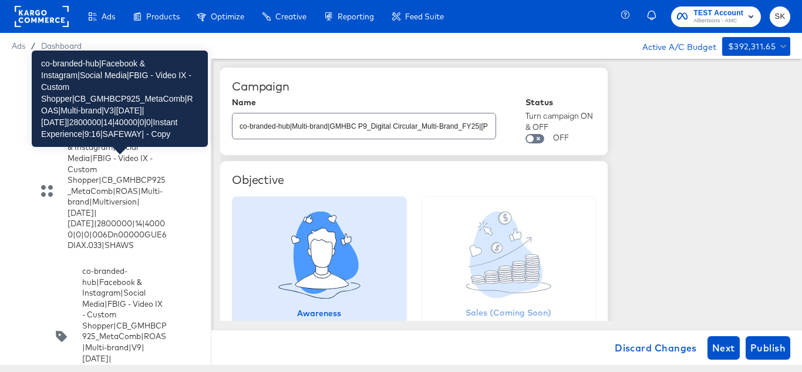
click at [130, 90] on div "co-branded-hub|Facebook & Instagram|Social Media|FBIG - Video IX - Custom Shopp…" at bounding box center [124, 19] width 85 height 142
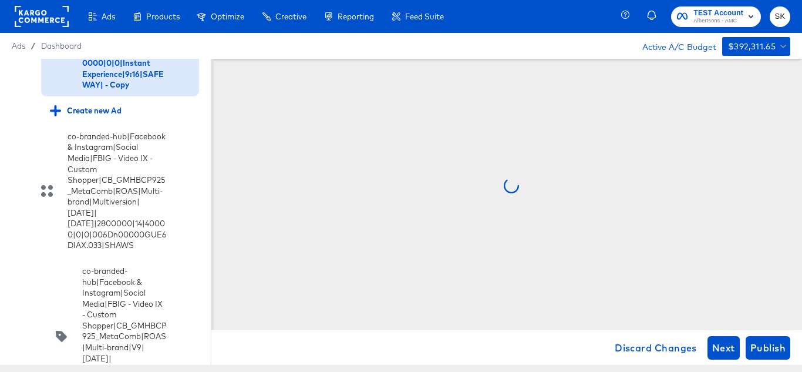
click at [0, 0] on input "checkbox" at bounding box center [0, 0] width 0 height 0
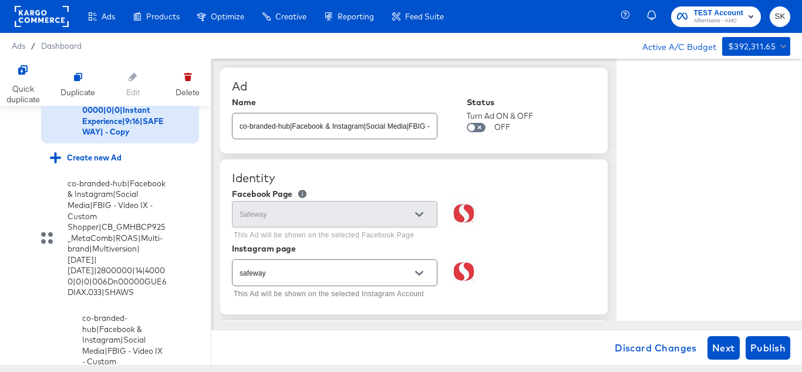
type textarea "x"
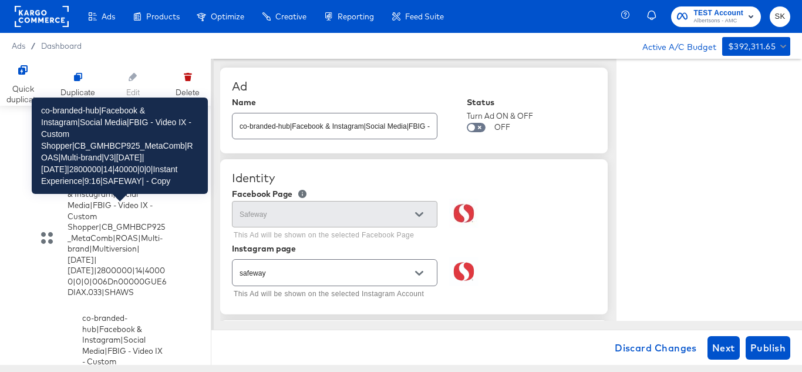
click at [92, 137] on div "co-branded-hub|Facebook & Instagram|Social Media|FBIG - Video IX - Custom Shopp…" at bounding box center [124, 66] width 85 height 142
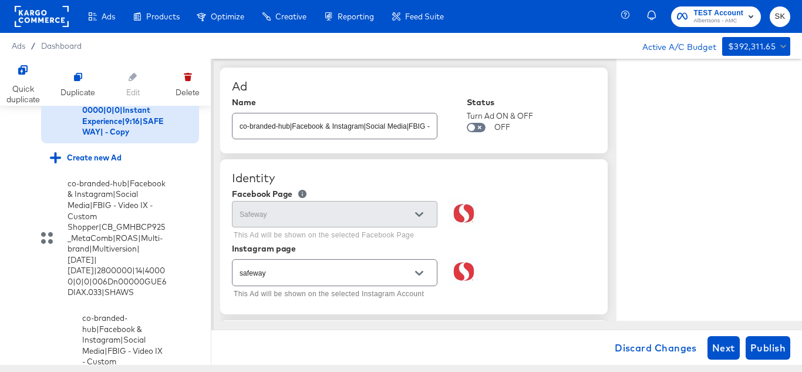
click at [331, 135] on div "co-branded-hub|Facebook & Instagram|Social Media|FBIG - Video IX - Custom Shopp…" at bounding box center [335, 126] width 206 height 26
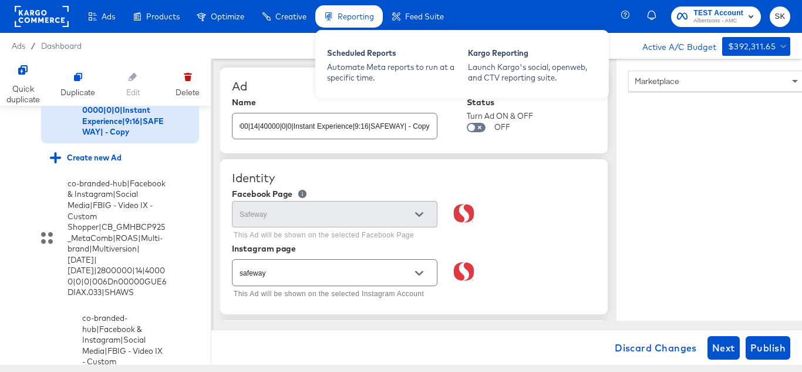
scroll to position [0, 0]
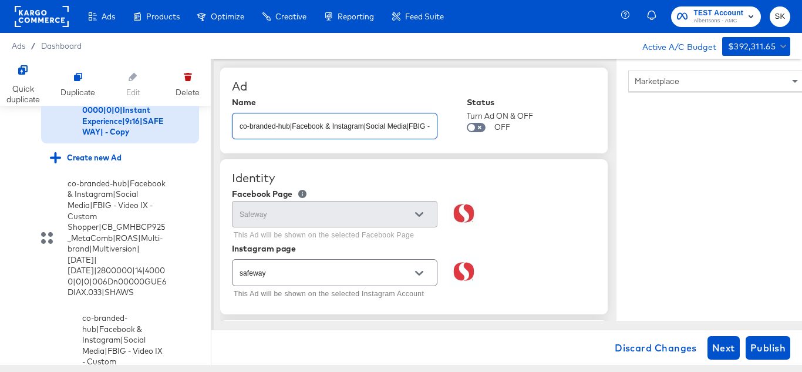
click at [298, 113] on input "co-branded-hub|Facebook & Instagram|Social Media|FBIG - Video IX - Custom Shopp…" at bounding box center [335, 121] width 204 height 25
paste input "6|10/08/2025|11/04/2025|2800000|14|40000|0|0|Instant Experience|9:16|SAFEWAY|"
type input "co-branded-hub|Facebook & Instagram|Social Media|FBIG - Video IX - Custom Shopp…"
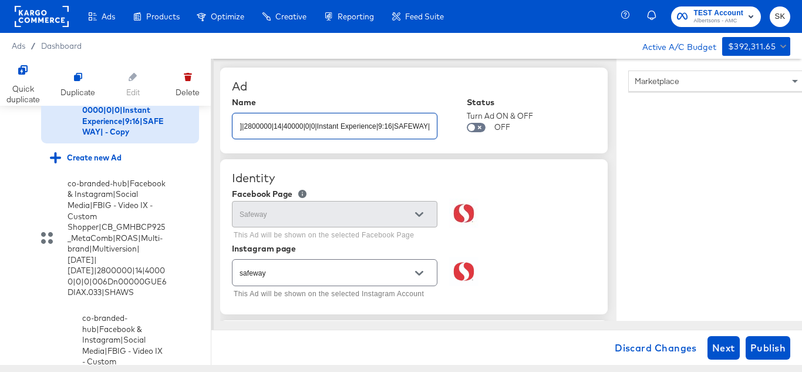
type textarea "x"
click at [379, 84] on div "Ad" at bounding box center [414, 86] width 364 height 14
click at [344, 129] on input "co-branded-hub|Facebook & Instagram|Social Media|FBIG - Video IX - Custom Shopp…" at bounding box center [335, 121] width 204 height 25
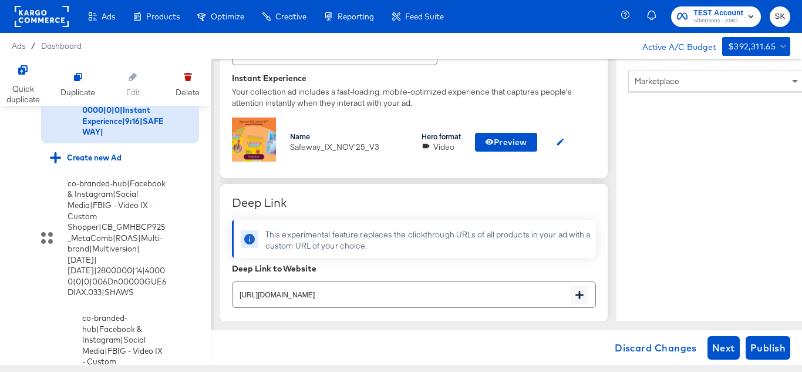
scroll to position [352, 0]
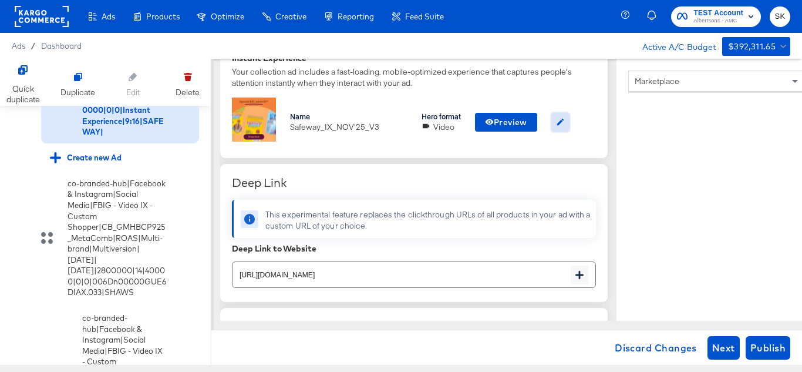
click at [564, 119] on icon "button" at bounding box center [560, 121] width 9 height 9
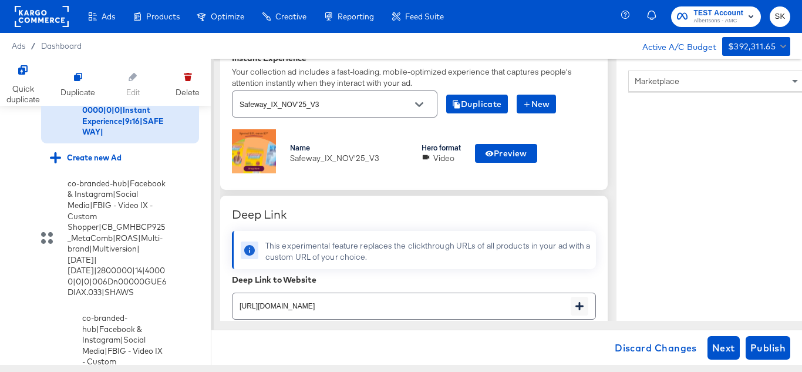
scroll to position [0, 0]
click at [419, 100] on icon "Open" at bounding box center [419, 104] width 8 height 8
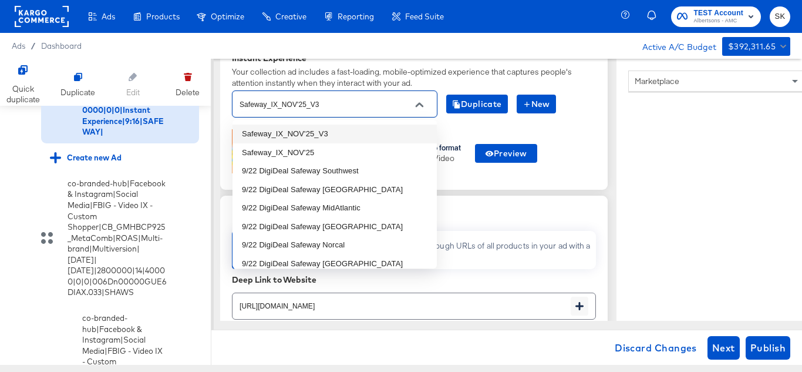
click at [335, 102] on input "Safeway_IX_NOV'25_V3" at bounding box center [325, 105] width 177 height 14
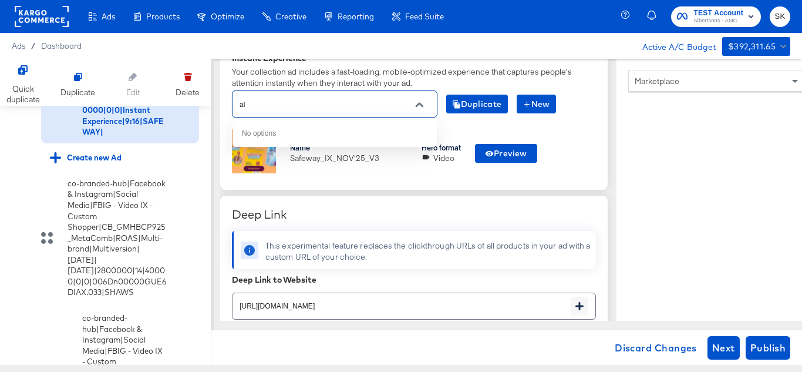
type input "a"
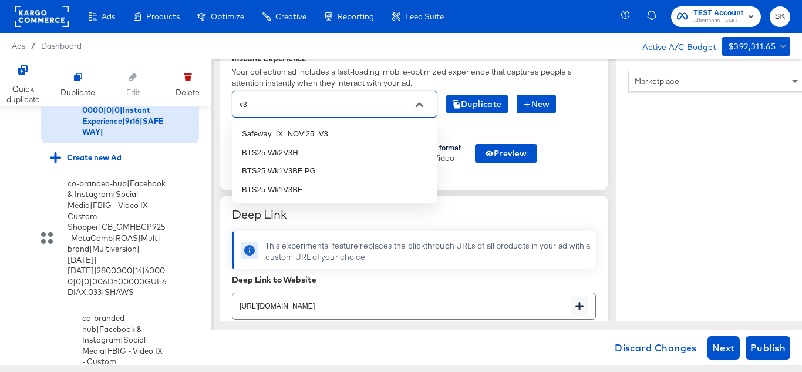
type input "v"
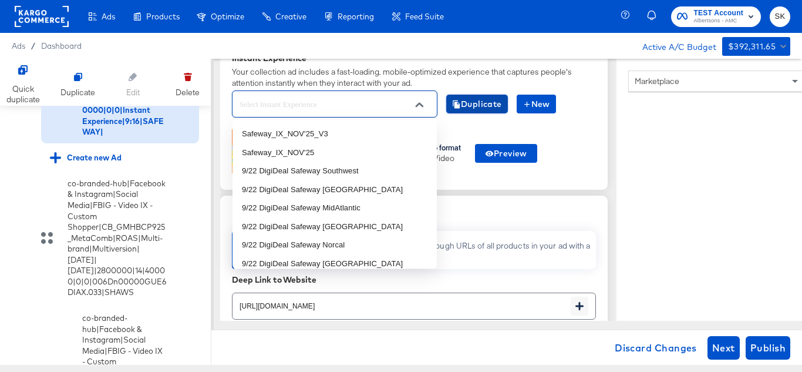
type input "Safeway_IX_NOV'25_V3"
click at [493, 105] on span "Duplicate" at bounding box center [477, 104] width 50 height 15
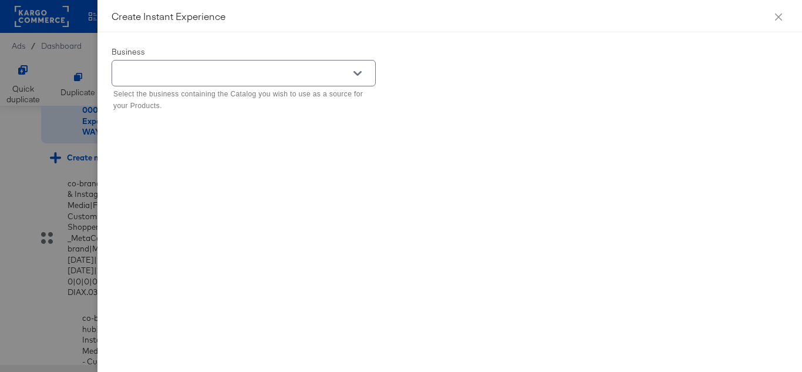
click at [364, 72] on button "Open" at bounding box center [358, 74] width 18 height 18
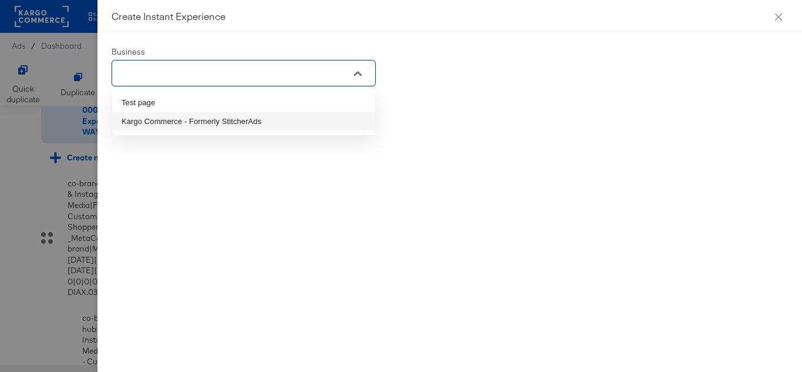
click at [173, 117] on li "Kargo Commerce - Formerly StitcherAds" at bounding box center [243, 121] width 263 height 19
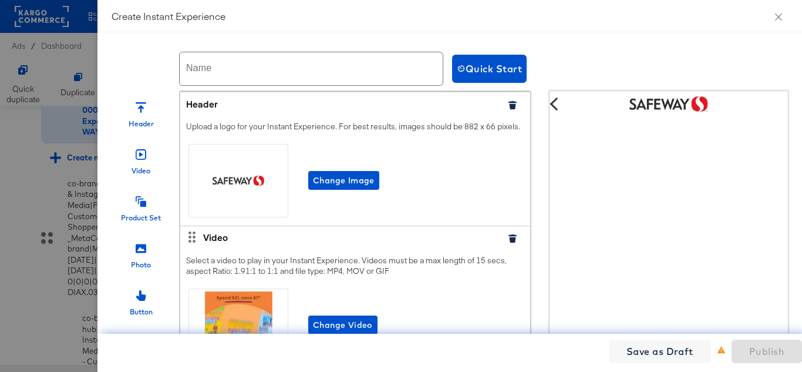
click at [263, 67] on input "text" at bounding box center [311, 68] width 263 height 33
paste input "Safeway_IX_NOV'25"
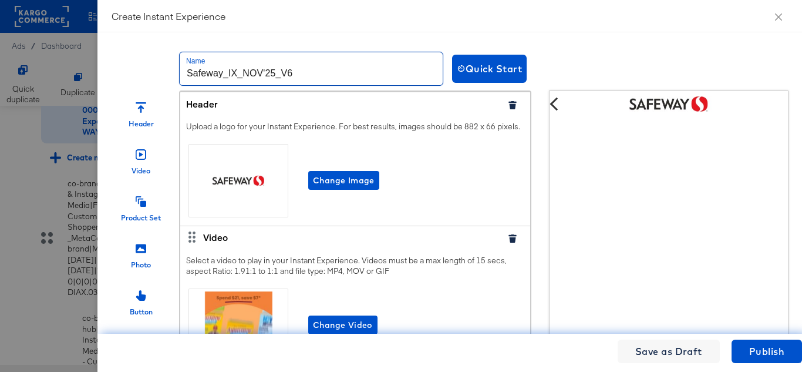
type input "Safeway_IX_NOV'25_V6"
click at [339, 39] on div "Name Safeway_IX_NOV'25_V6 Quick Start Header Video Product Set Photo Button Car…" at bounding box center [450, 201] width 705 height 339
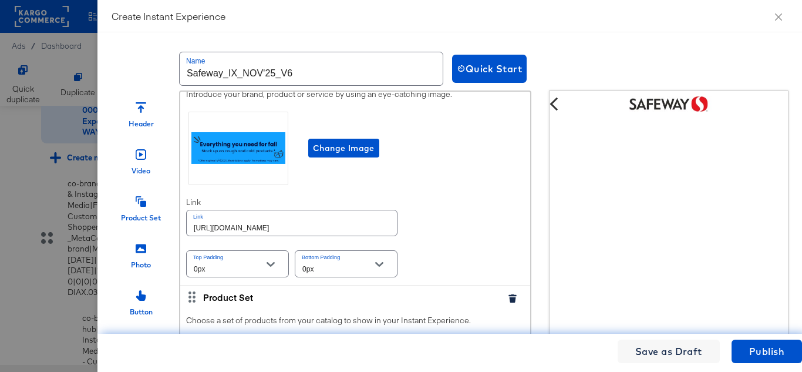
scroll to position [352, 0]
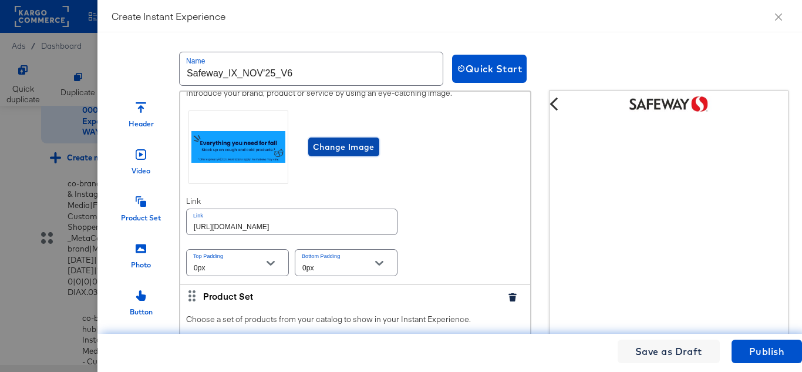
click at [346, 153] on span "Change Image" at bounding box center [344, 147] width 62 height 15
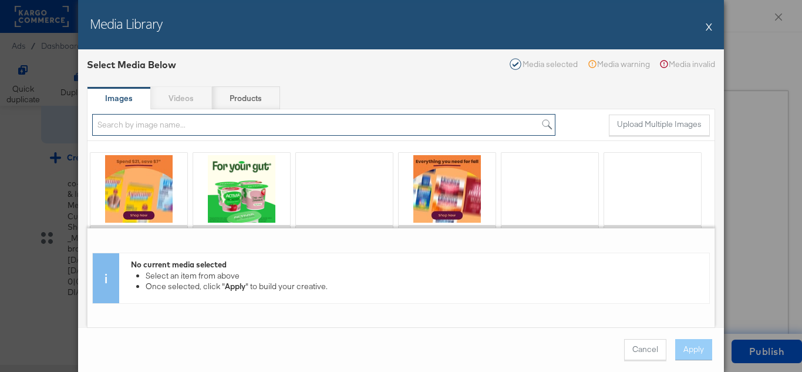
click at [134, 125] on input "search" at bounding box center [323, 125] width 463 height 22
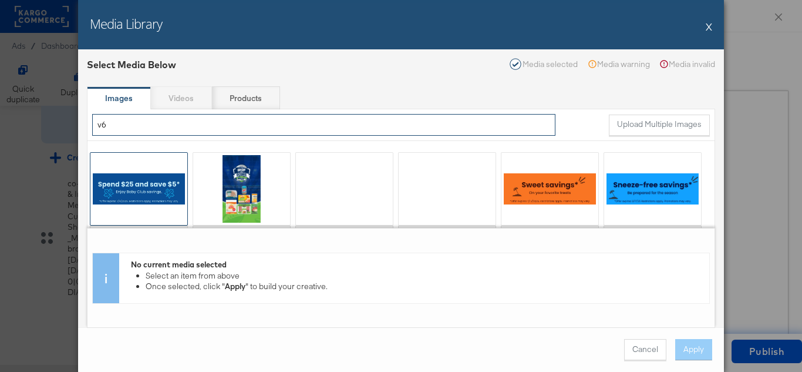
type input "v6"
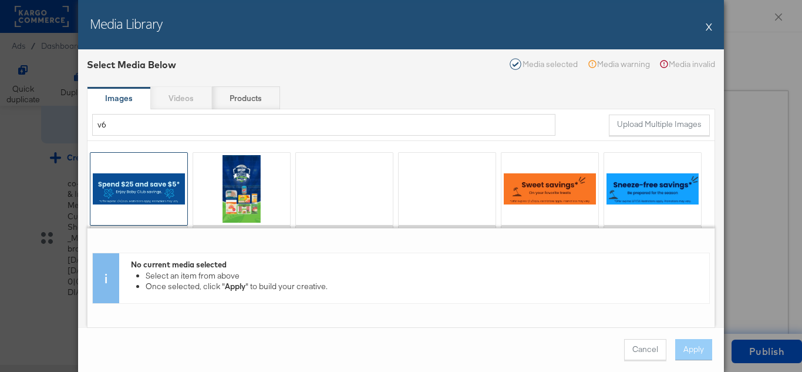
click at [141, 175] on div at bounding box center [138, 189] width 97 height 72
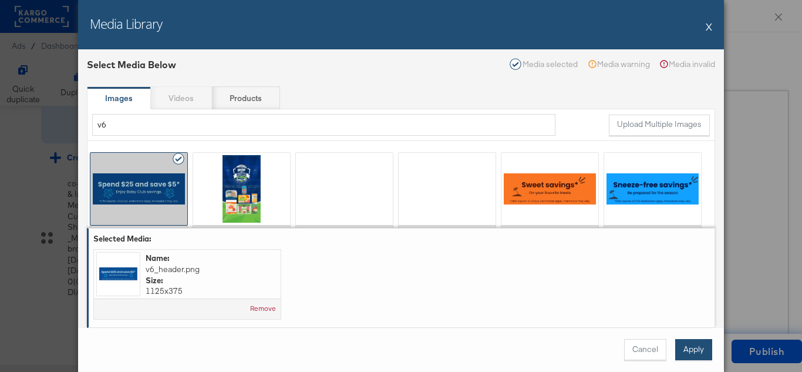
click at [697, 353] on button "Apply" at bounding box center [693, 349] width 37 height 21
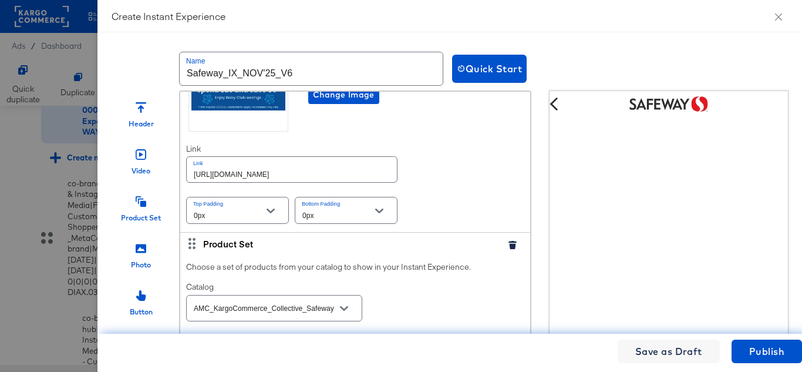
scroll to position [411, 0]
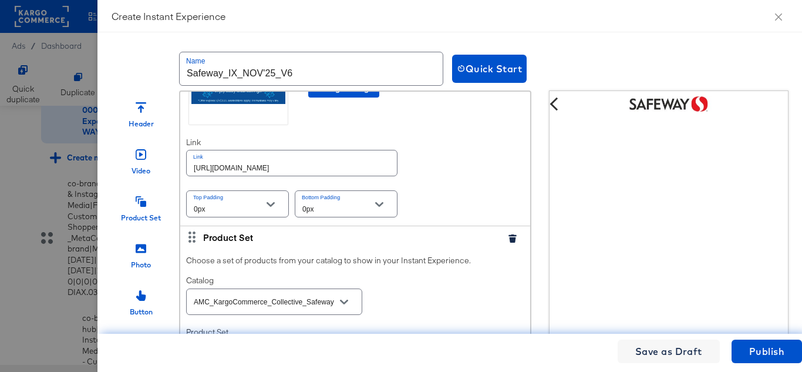
click at [342, 176] on input "https://www.safeway.com/shop/aisles/personal-care-health.html" at bounding box center [292, 162] width 210 height 25
paste input "lp/baby-products-supplies"
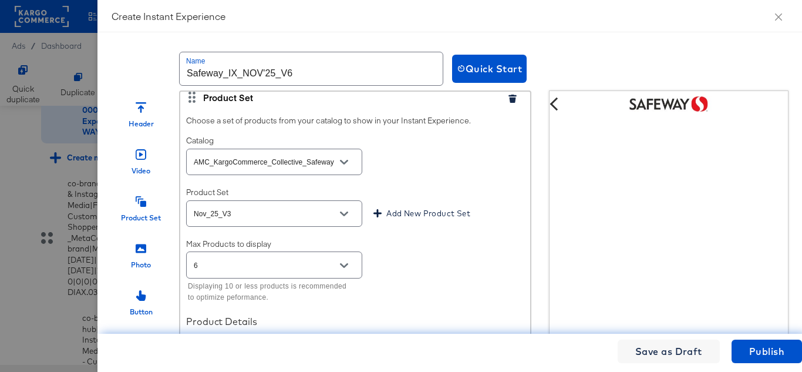
scroll to position [587, 0]
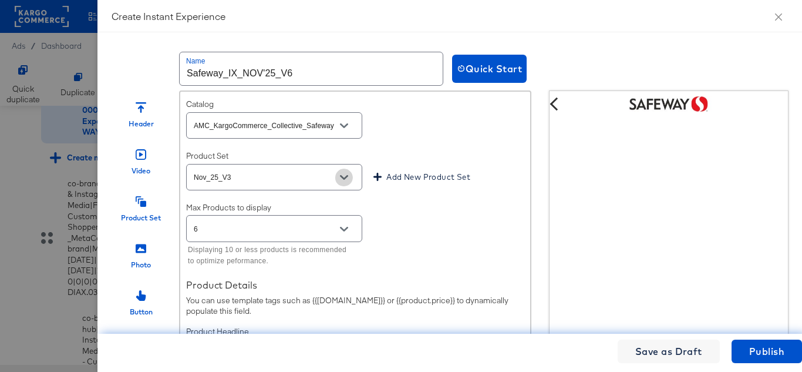
click at [348, 182] on button "Open" at bounding box center [344, 178] width 18 height 18
type input "https://www.safeway.com/lp/baby-products-supplies.html"
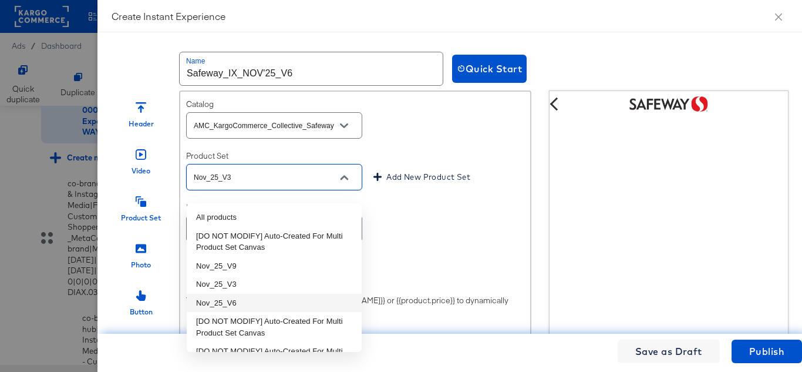
click at [237, 302] on li "Nov_25_V6" at bounding box center [274, 303] width 175 height 19
type input "Nov_25_V6"
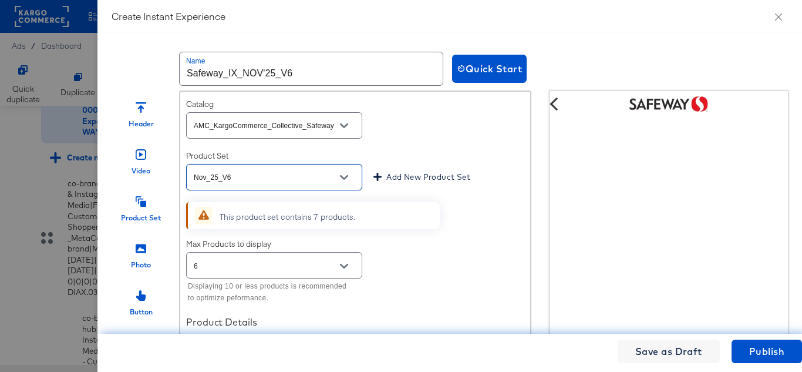
click at [424, 227] on div "This product set contains 7 products." at bounding box center [330, 216] width 220 height 28
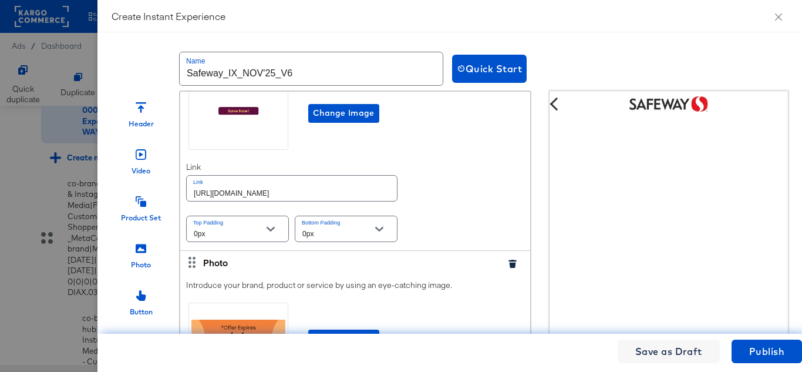
scroll to position [1057, 0]
click at [328, 197] on input "https://www.safeway.com/shop/aisles/personal-care-health.html" at bounding box center [292, 187] width 210 height 25
paste input "lp/baby-products-supplies"
type input "https://www.safeway.com/lp/baby-products-supplies.html"
click at [449, 190] on div "Introduce your brand, product or service by using an eye-catching image. Change…" at bounding box center [355, 148] width 350 height 203
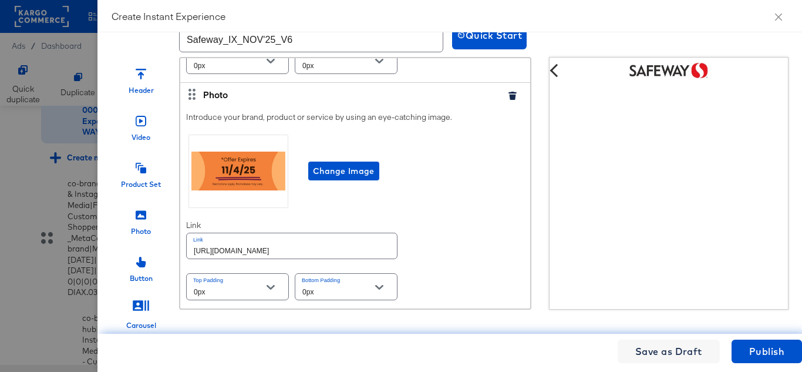
scroll to position [48, 0]
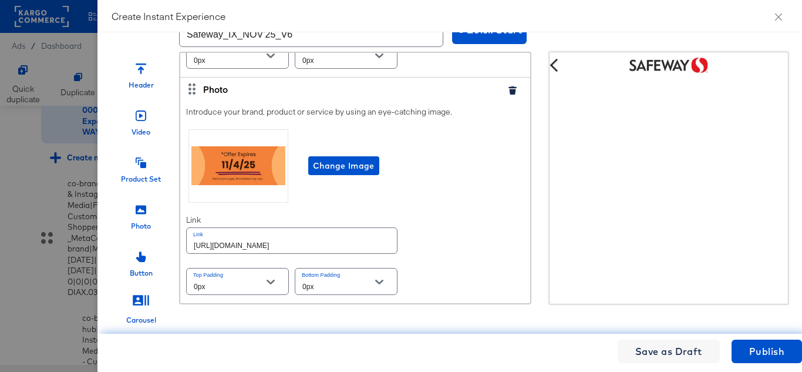
click at [327, 234] on input "https://www.safeway.com/shop/aisles/personal-care-health.html" at bounding box center [292, 240] width 210 height 25
paste input "lp/baby-products-supplies"
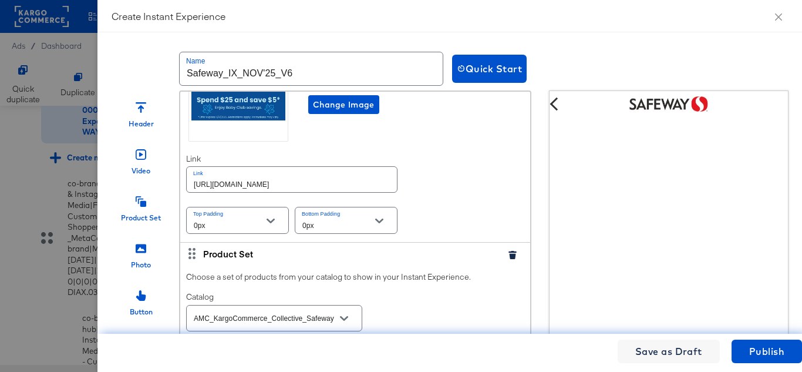
scroll to position [411, 0]
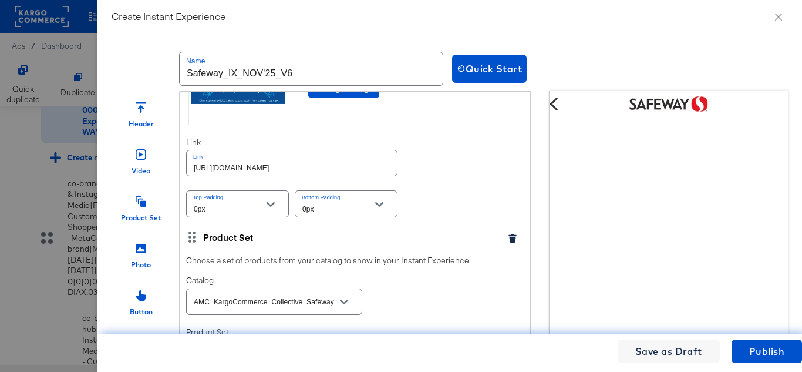
type input "https://www.safeway.com/lp/baby-products-supplies.html"
click at [452, 157] on div "Introduce your brand, product or service by using an eye-catching image. Change…" at bounding box center [355, 124] width 350 height 203
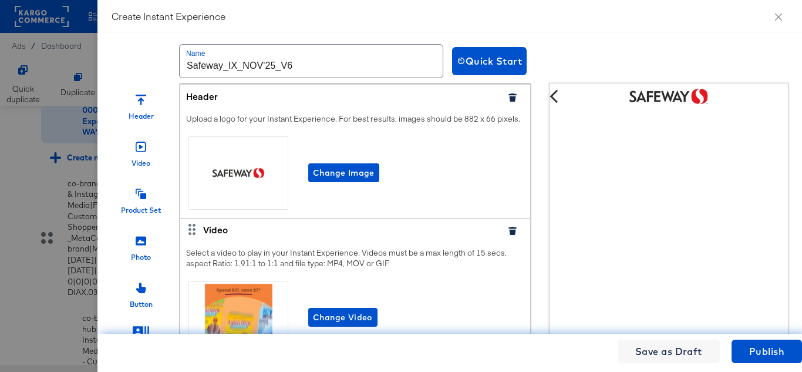
scroll to position [0, 0]
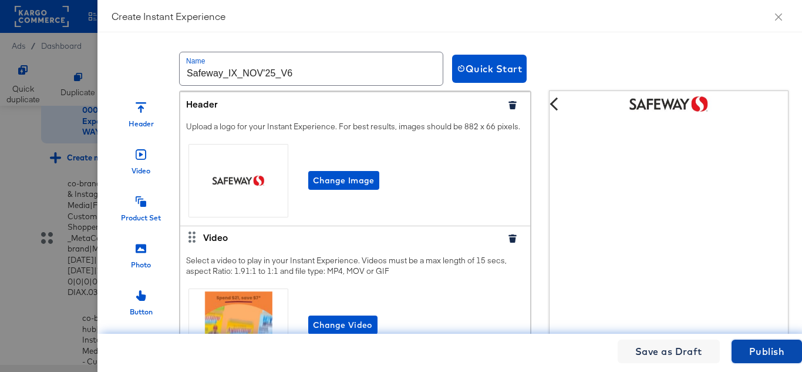
click at [755, 348] on span "Publish" at bounding box center [766, 351] width 35 height 16
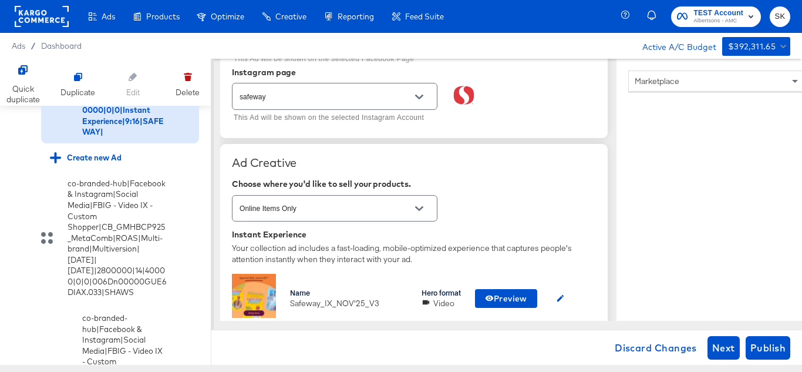
scroll to position [235, 0]
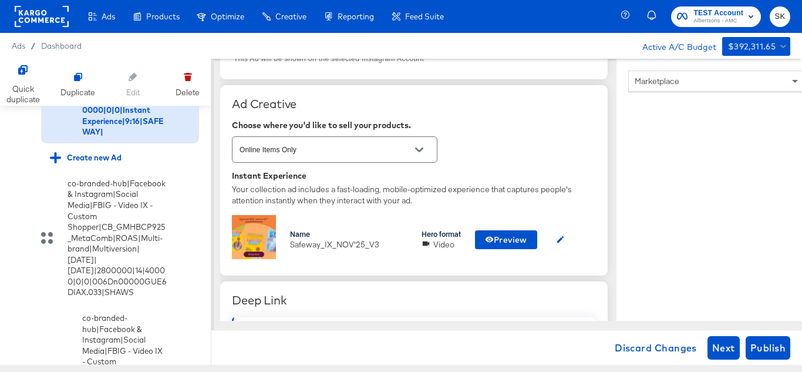
type textarea "x"
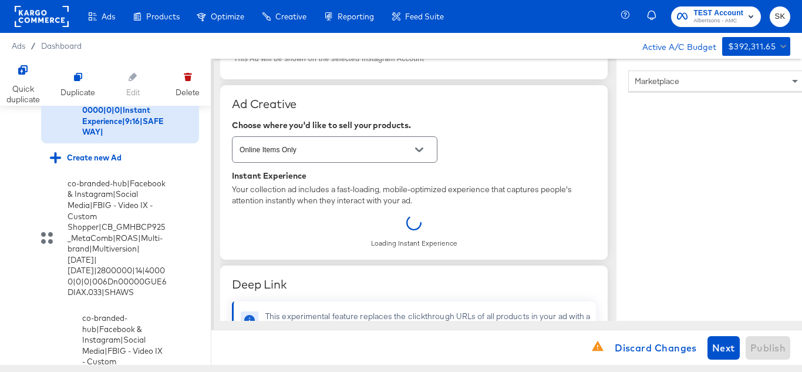
scroll to position [0, 0]
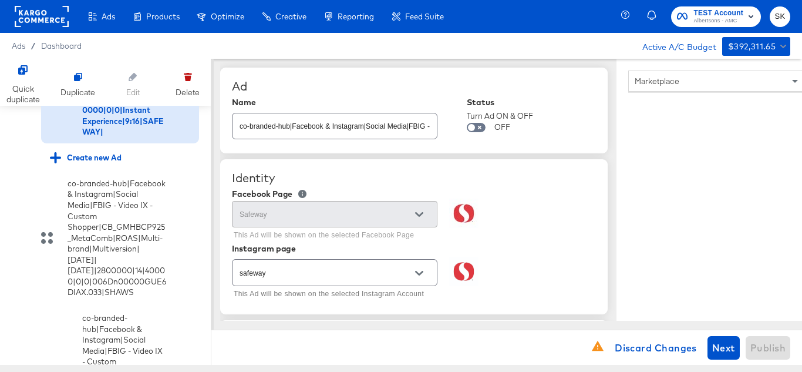
type input "https://www.safeway.com/shop/aisles/personal-care-health.html"
type textarea "Shop your favorite brands for you and your home!"
type textarea "x"
type textarea "Explore latest arrivals"
type textarea "x"
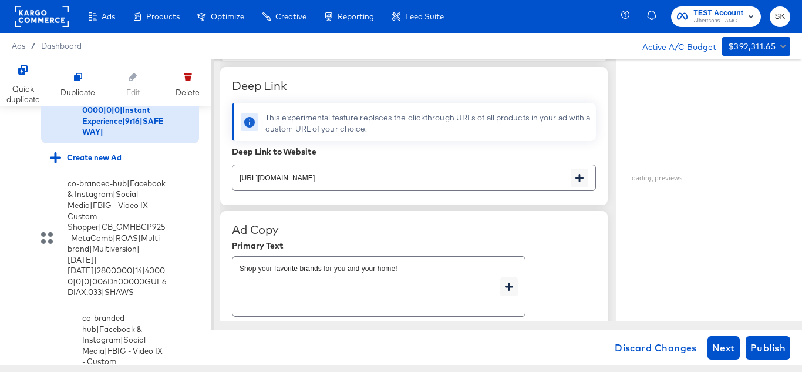
scroll to position [470, 0]
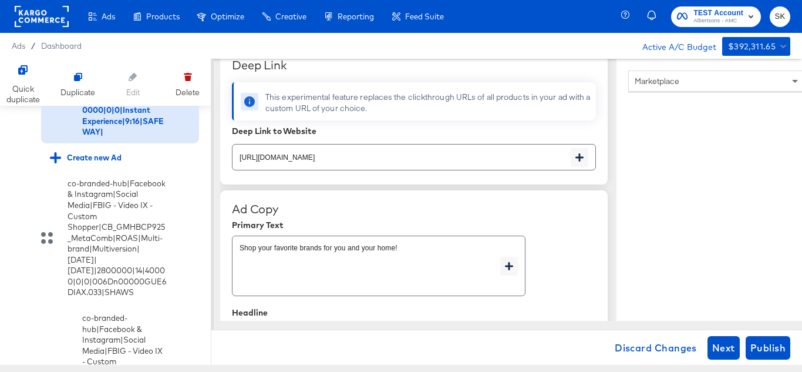
click at [475, 153] on input "https://www.safeway.com/shop/aisles/personal-care-health.html" at bounding box center [402, 152] width 338 height 25
paste input "lp/baby-products-supplies"
type input "https://www.safeway.com/lp/baby-products-supplies.html"
type textarea "x"
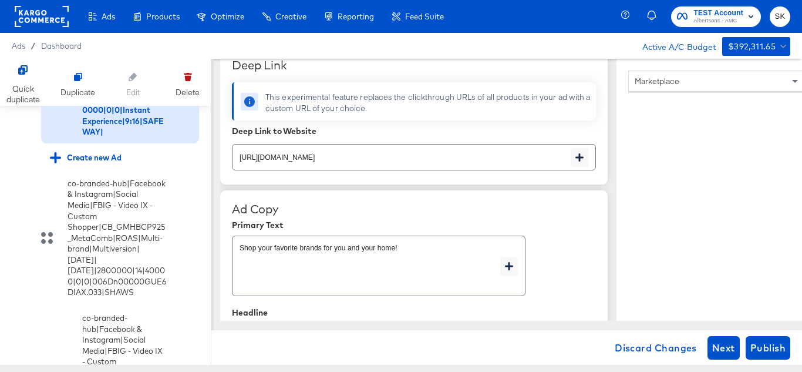
click at [548, 215] on div "Ad Copy" at bounding box center [414, 209] width 364 height 14
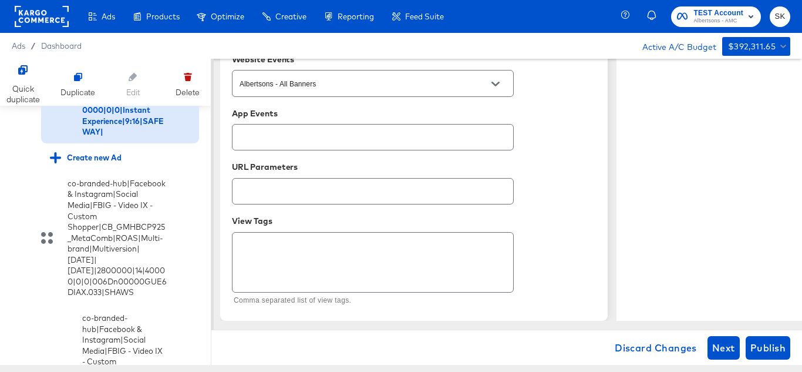
scroll to position [878, 0]
click at [776, 341] on span "Publish" at bounding box center [768, 347] width 35 height 16
type textarea "x"
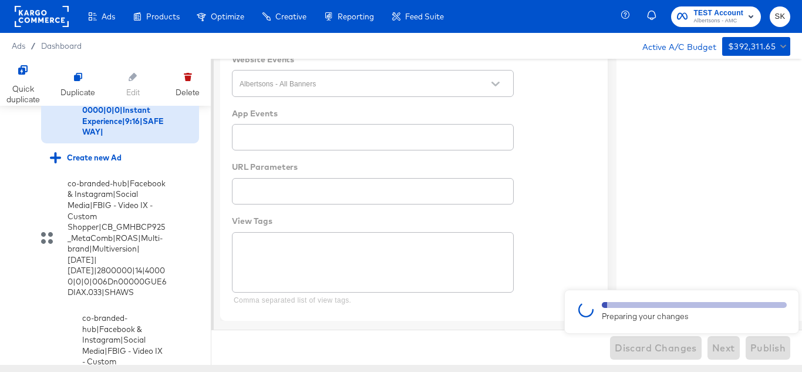
type textarea "x"
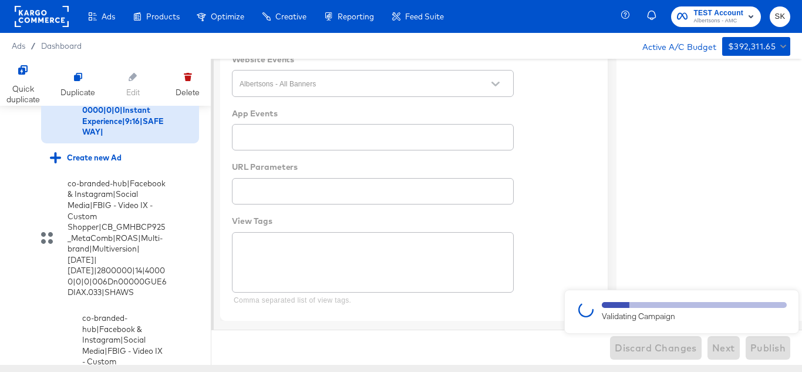
type textarea "x"
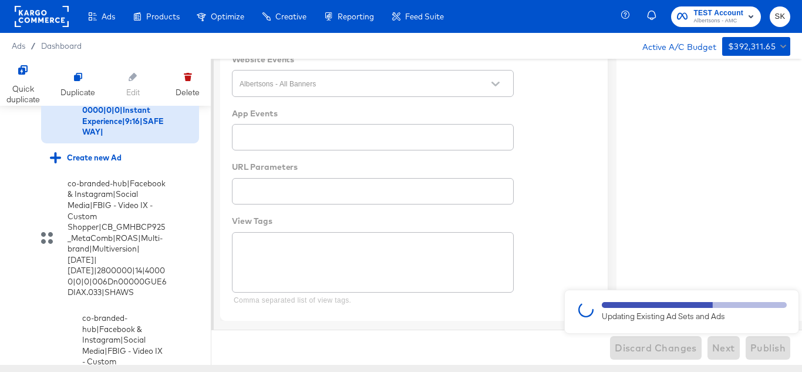
type textarea "x"
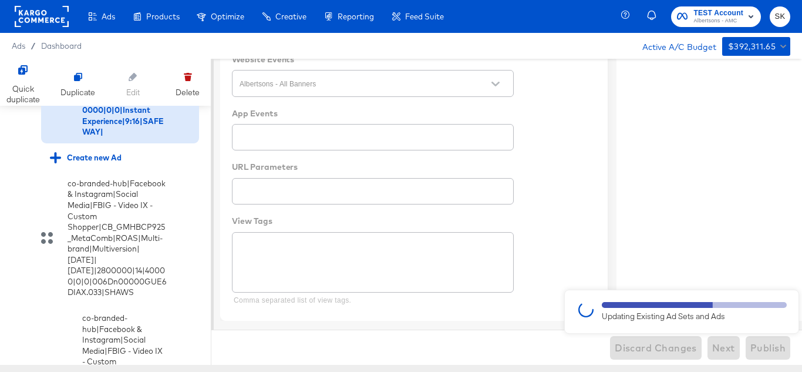
type textarea "x"
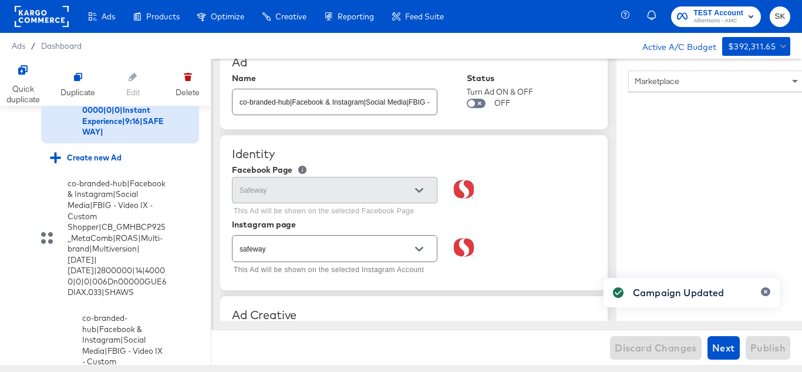
scroll to position [0, 0]
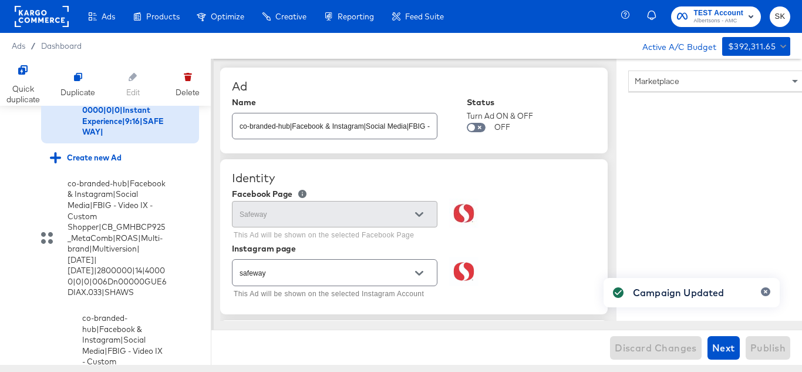
type textarea "x"
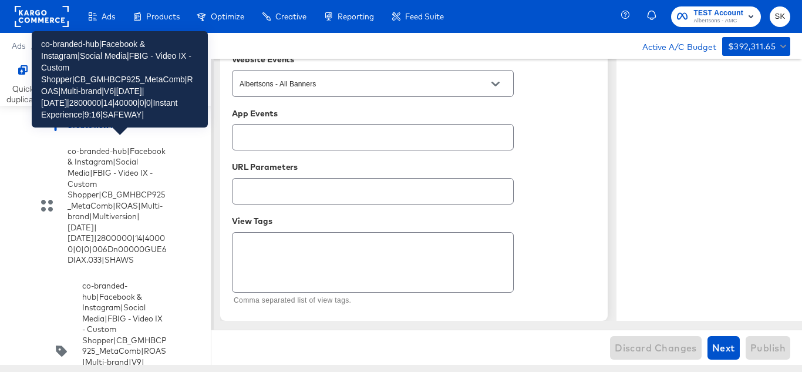
scroll to position [2641, 0]
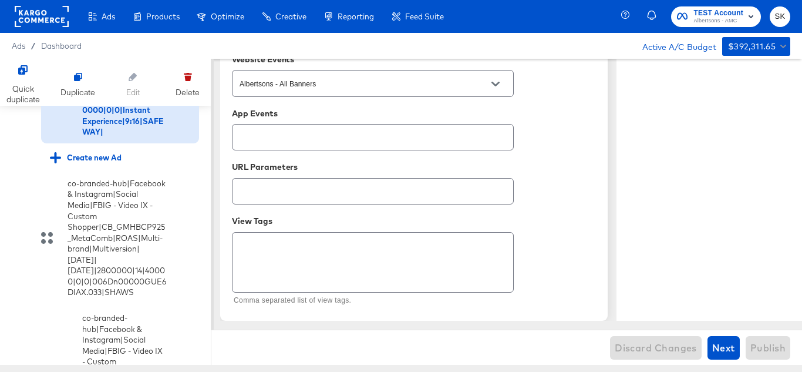
click at [16, 4] on icon at bounding box center [18, -1] width 9 height 9
click at [0, 0] on input "checkbox" at bounding box center [0, 0] width 0 height 0
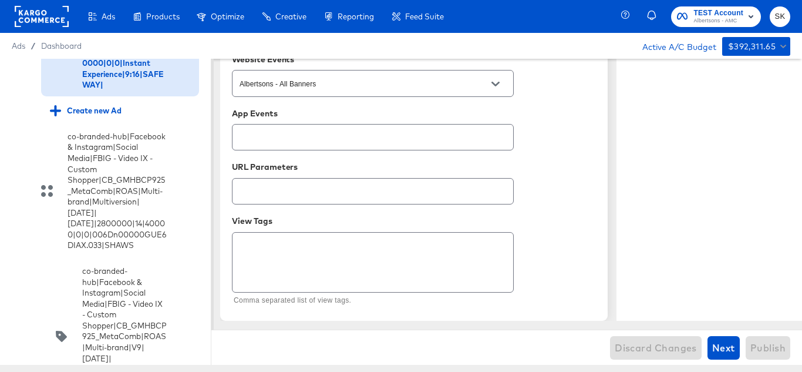
click at [0, 0] on input "checkbox" at bounding box center [0, 0] width 0 height 0
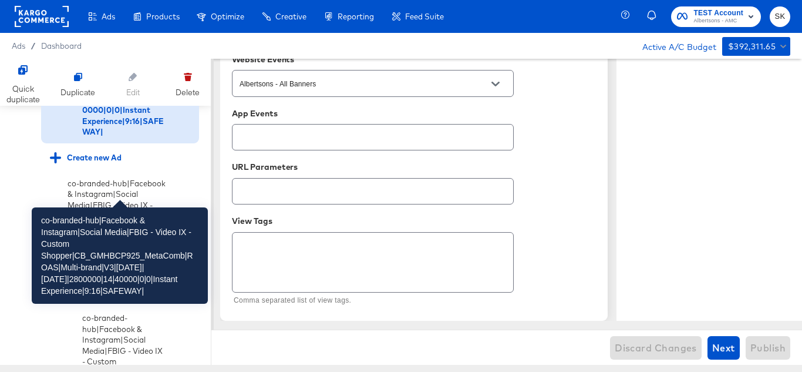
scroll to position [2699, 0]
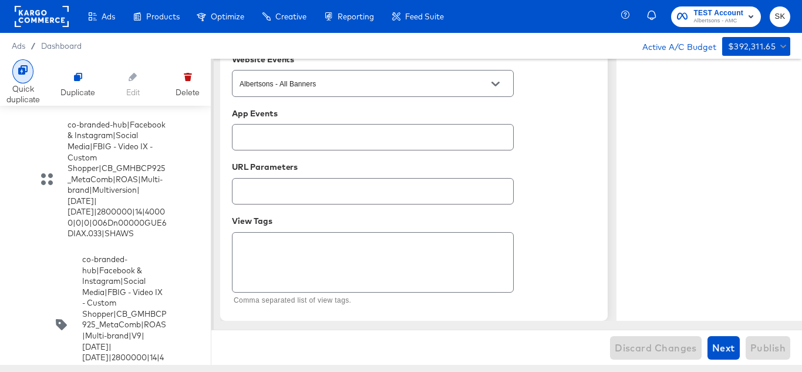
click at [24, 76] on div at bounding box center [22, 71] width 21 height 24
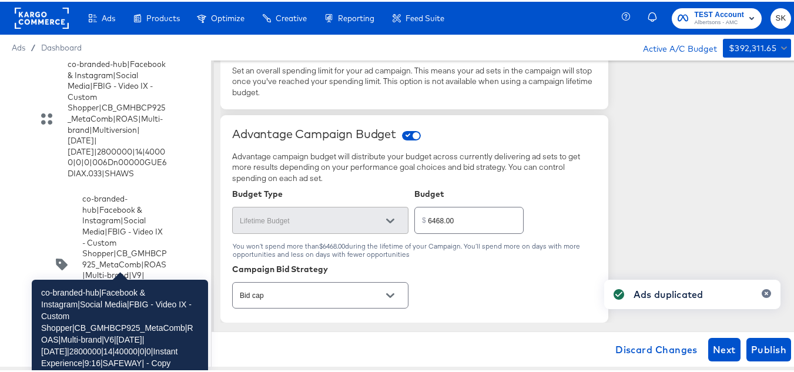
scroll to position [2876, 0]
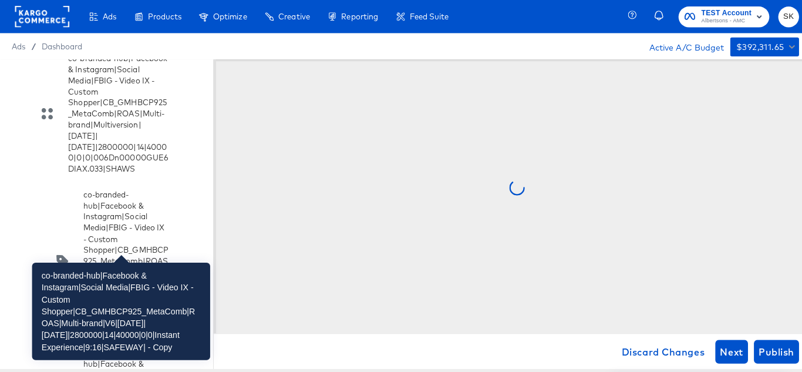
scroll to position [0, 0]
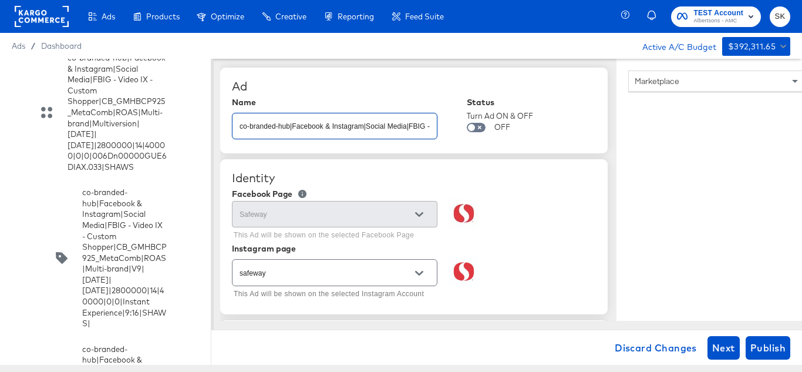
click at [273, 131] on input "co-branded-hub|Facebook & Instagram|Social Media|FBIG - Video IX - Custom Shopp…" at bounding box center [335, 121] width 204 height 25
paste input "9|10/08/2025|11/04/2025|2800000|14|40000|0|0|Instant Experience|9:16|SAFEWAY|"
type input "co-branded-hub|Facebook & Instagram|Social Media|FBIG - Video IX - Custom Shopp…"
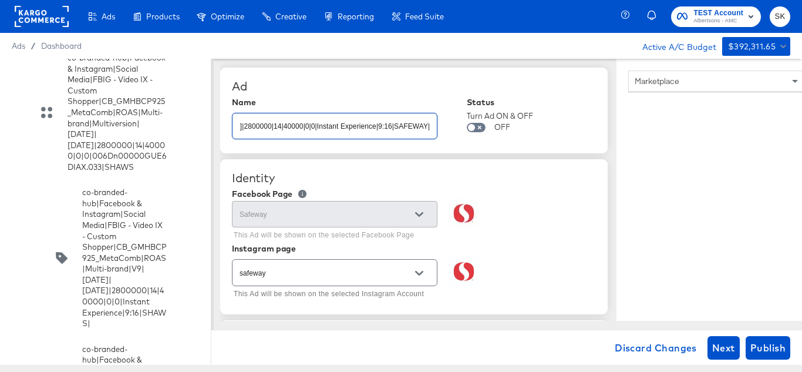
type textarea "x"
click at [346, 76] on div "Ad Name co-branded-hub|Facebook & Instagram|Social Media|FBIG - Video IX - Cust…" at bounding box center [414, 111] width 388 height 86
click at [336, 127] on input "co-branded-hub|Facebook & Instagram|Social Media|FBIG - Video IX - Custom Shopp…" at bounding box center [335, 121] width 204 height 25
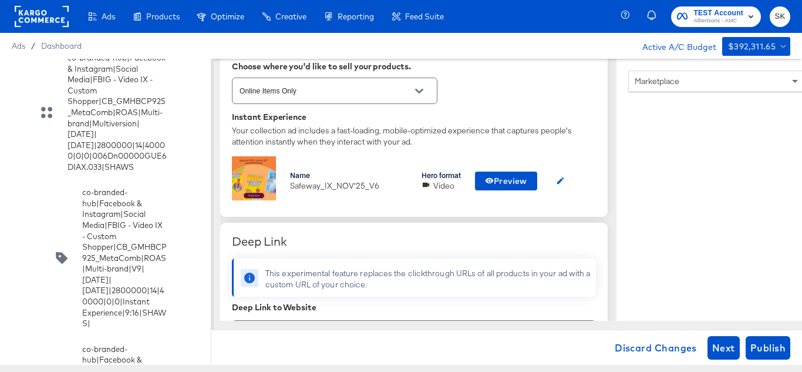
scroll to position [352, 0]
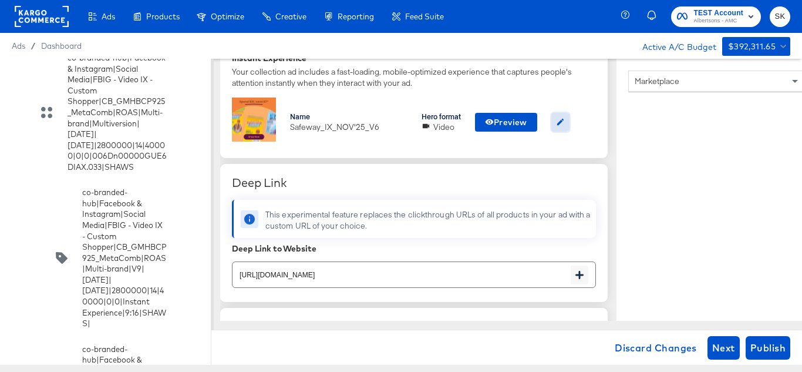
click at [561, 121] on icon "button" at bounding box center [560, 121] width 9 height 9
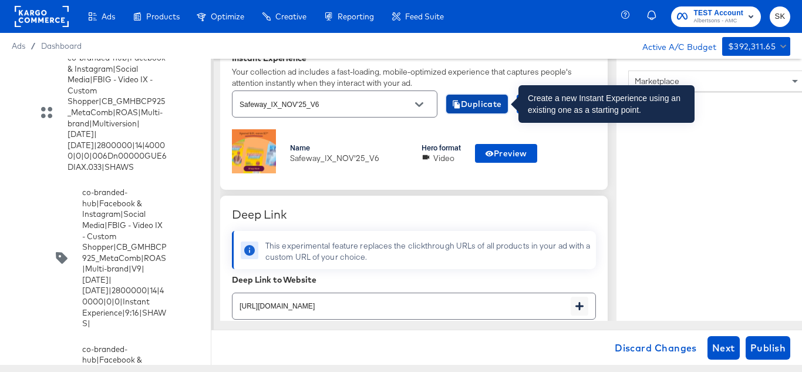
click at [468, 105] on span "Duplicate" at bounding box center [477, 104] width 50 height 15
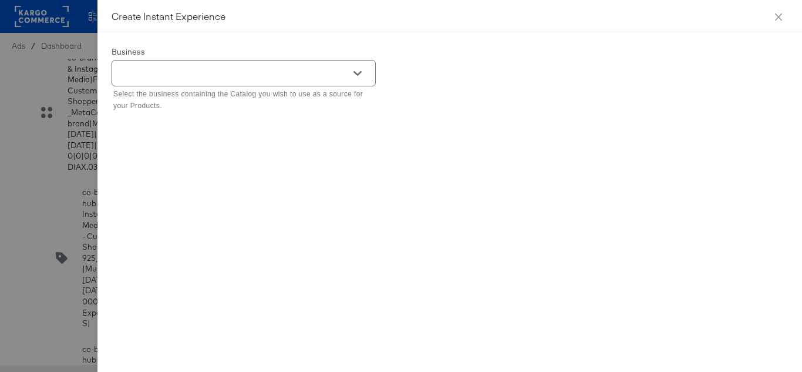
click at [362, 75] on button "Open" at bounding box center [358, 74] width 18 height 18
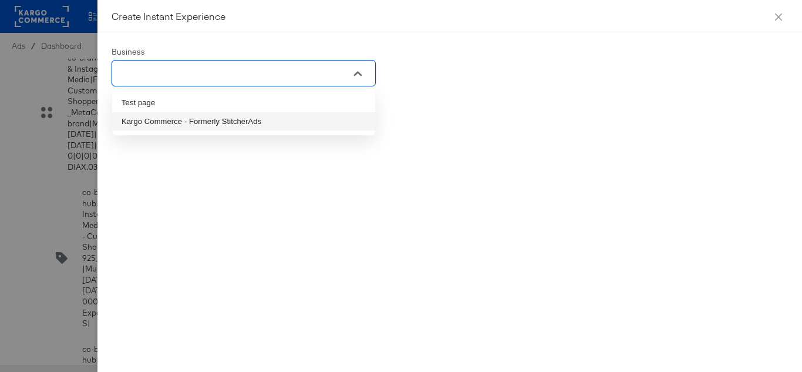
click at [171, 124] on li "Kargo Commerce - Formerly StitcherAds" at bounding box center [243, 121] width 263 height 19
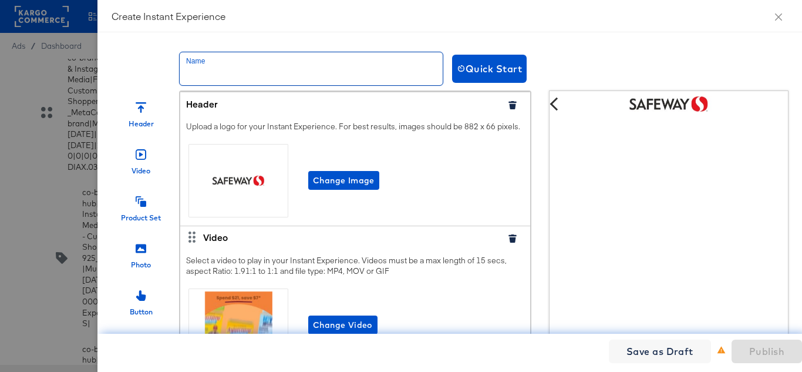
click at [260, 75] on input "text" at bounding box center [311, 68] width 263 height 33
paste input "Safeway_IX_NOV'25"
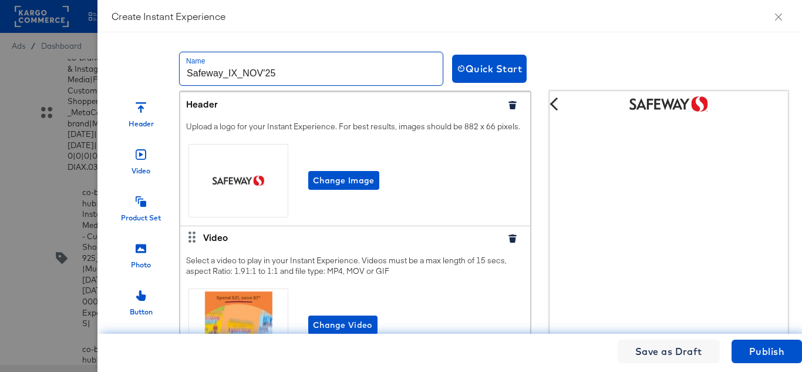
click at [289, 72] on input "Safeway_IX_NOV'25" at bounding box center [311, 68] width 263 height 33
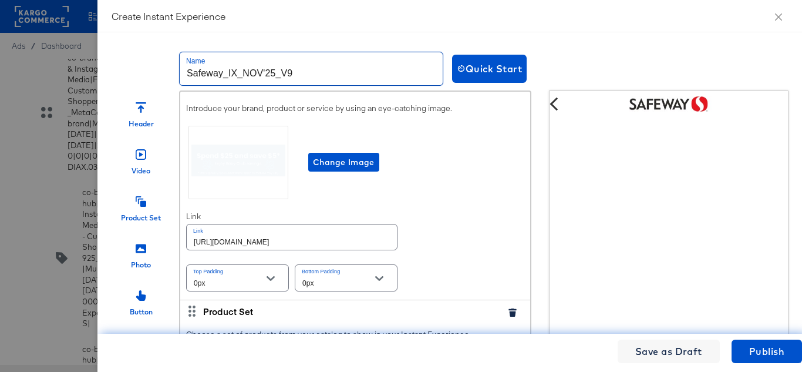
scroll to position [352, 0]
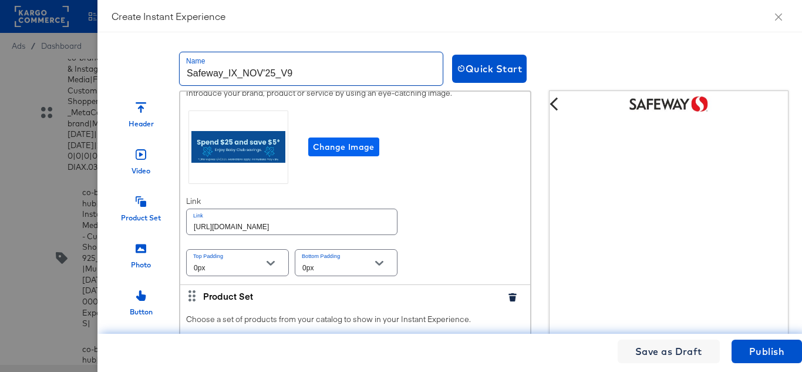
type input "Safeway_IX_NOV'25_V9"
click at [336, 148] on button "Change Image" at bounding box center [343, 146] width 71 height 19
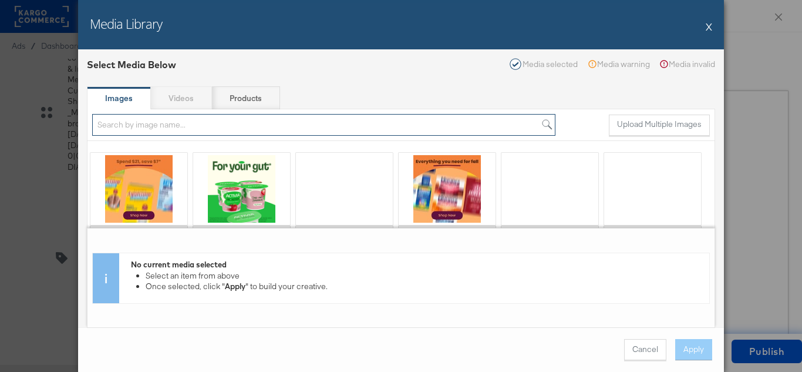
click at [184, 128] on input "search" at bounding box center [323, 125] width 463 height 22
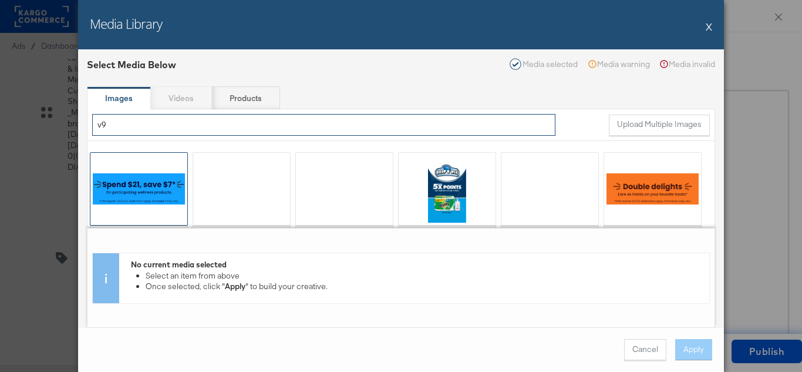
type input "v9"
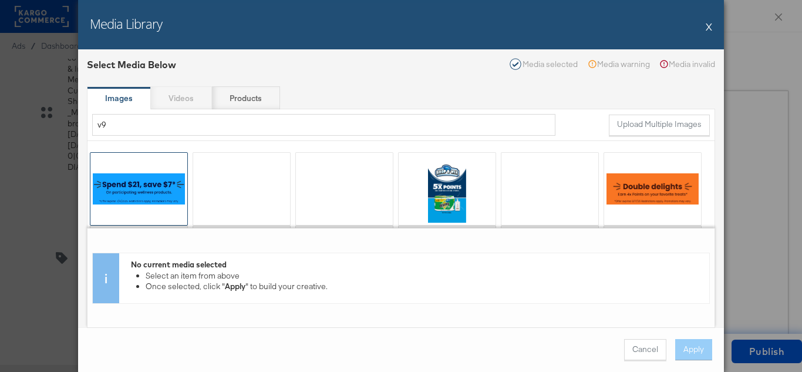
click at [144, 184] on div at bounding box center [138, 189] width 97 height 72
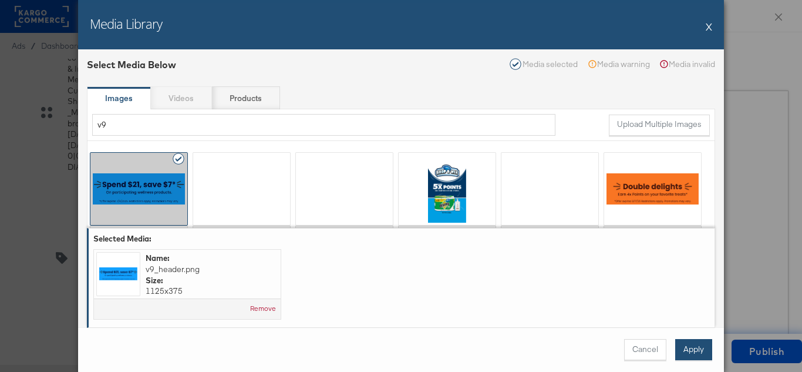
click at [697, 348] on button "Apply" at bounding box center [693, 349] width 37 height 21
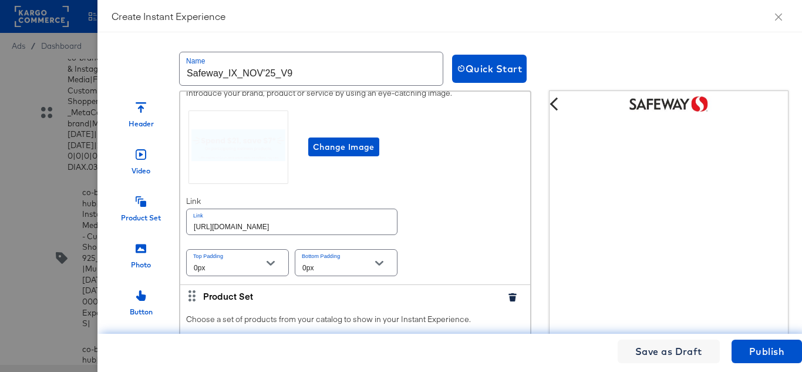
scroll to position [411, 0]
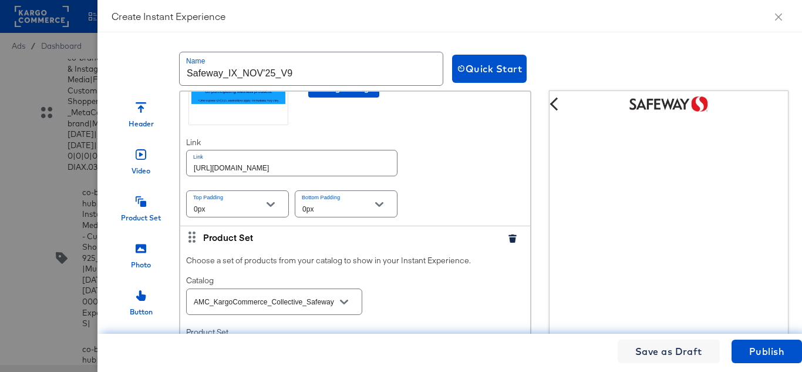
click at [312, 176] on input "https://www.safeway.com/lp/baby-products-supplies.html" at bounding box center [292, 162] width 210 height 25
paste input "shop/aisles/personal-care-health"
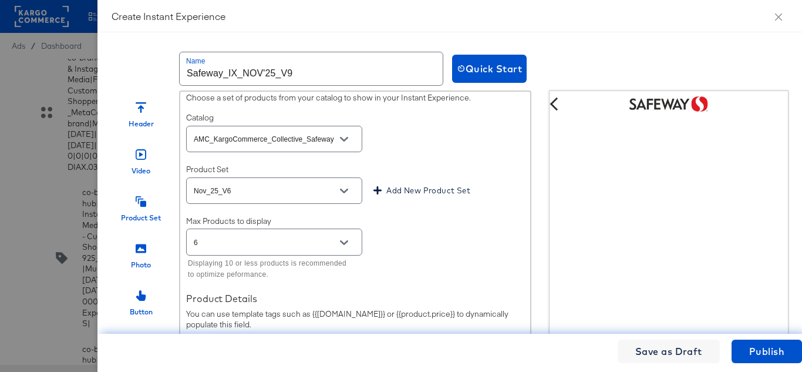
scroll to position [587, 0]
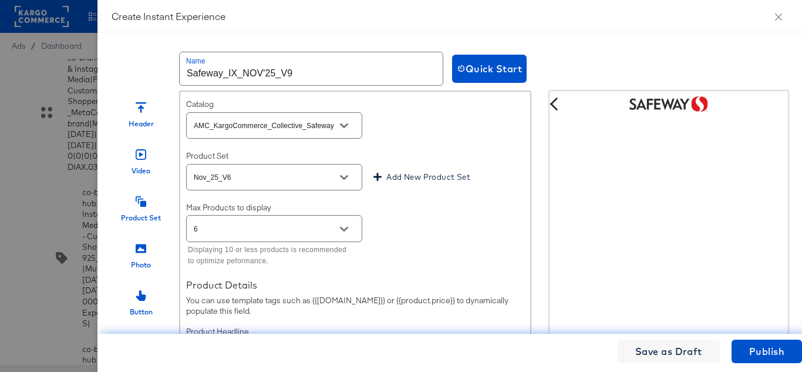
click at [339, 186] on button "Open" at bounding box center [344, 178] width 18 height 18
type input "https://www.safeway.com/shop/aisles/personal-care-health.html"
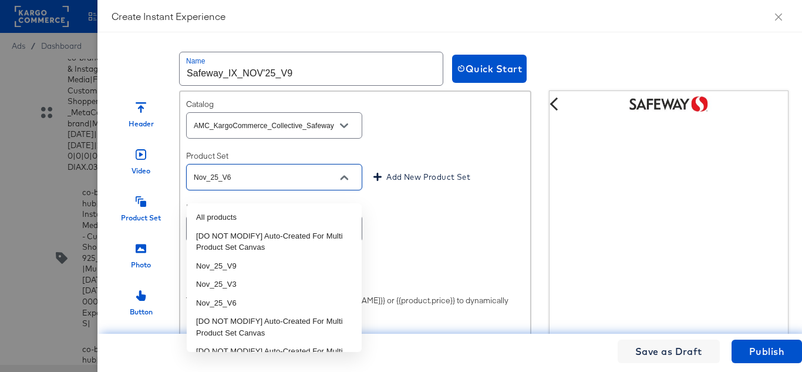
scroll to position [0, 0]
click at [240, 267] on li "Nov_25_V9" at bounding box center [274, 266] width 175 height 19
type input "Nov_25_V9"
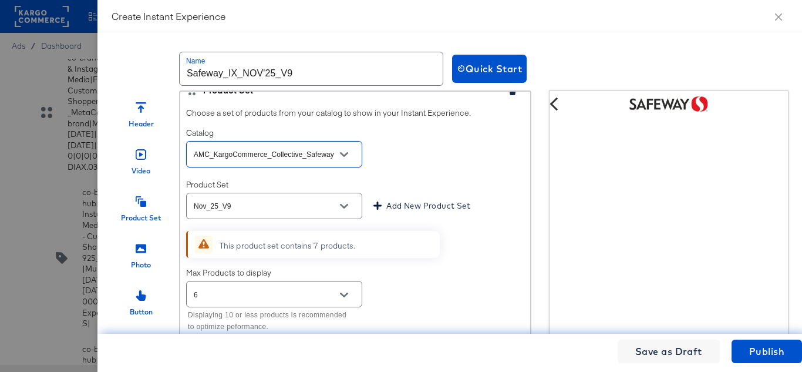
click at [475, 191] on div "Product Set Nov_25_V9 Add New Product Set" at bounding box center [355, 200] width 338 height 42
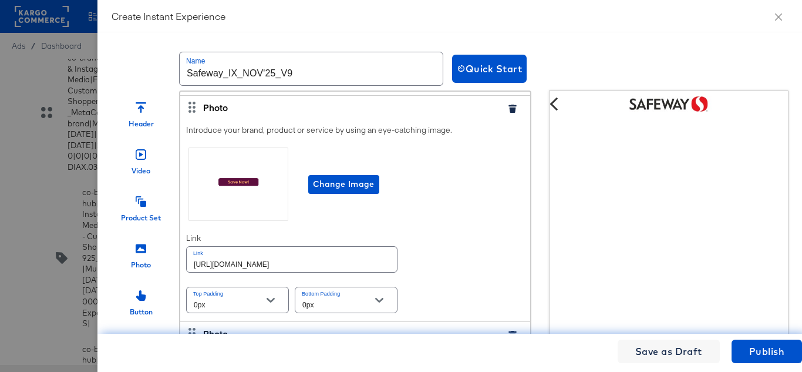
scroll to position [1057, 0]
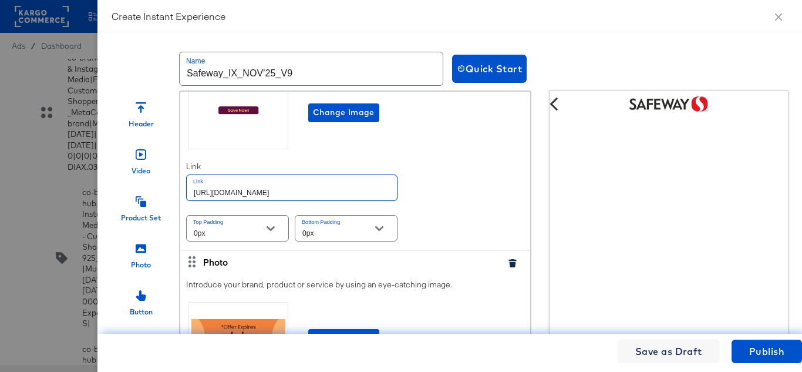
click at [338, 199] on input "https://www.safeway.com/lp/baby-products-supplies.html" at bounding box center [292, 187] width 210 height 25
paste input "shop/aisles/personal-care-health"
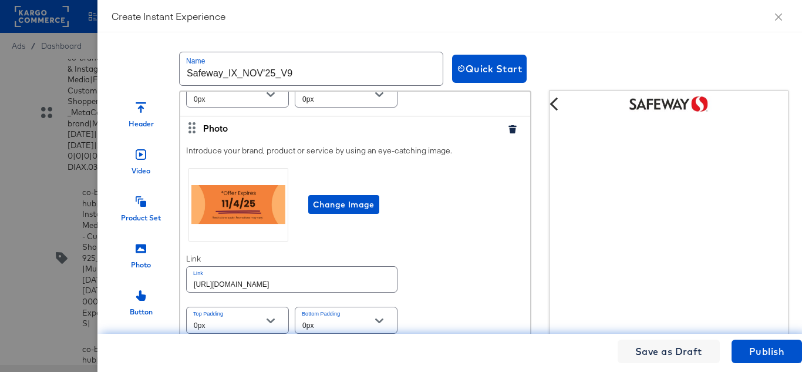
scroll to position [1202, 0]
type input "https://www.safeway.com/shop/aisles/personal-care-health.html"
click at [352, 284] on input "https://www.safeway.com/lp/baby-products-supplies.html" at bounding box center [292, 279] width 210 height 25
paste input "shop/aisles/personal-care-health"
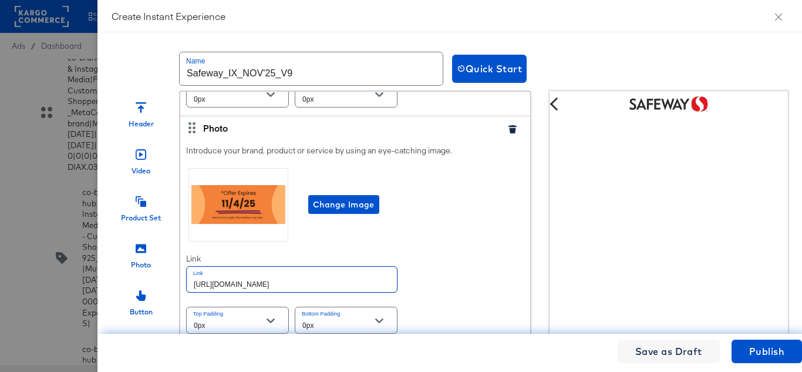
scroll to position [0, 5]
type input "https://www.safeway.com/shop/aisles/personal-care-health.html"
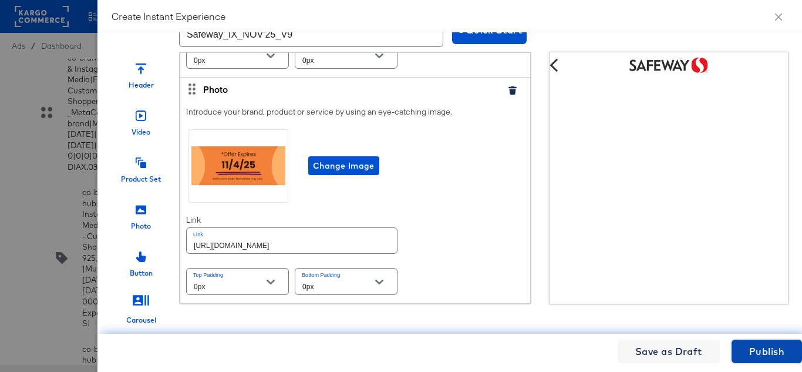
click at [768, 352] on span "Publish" at bounding box center [766, 351] width 35 height 16
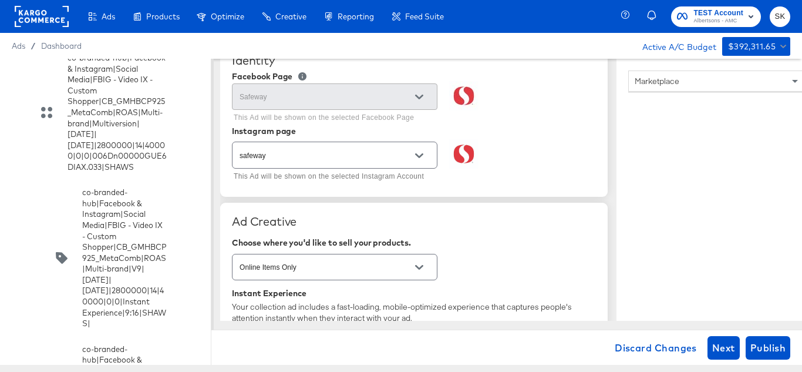
scroll to position [294, 0]
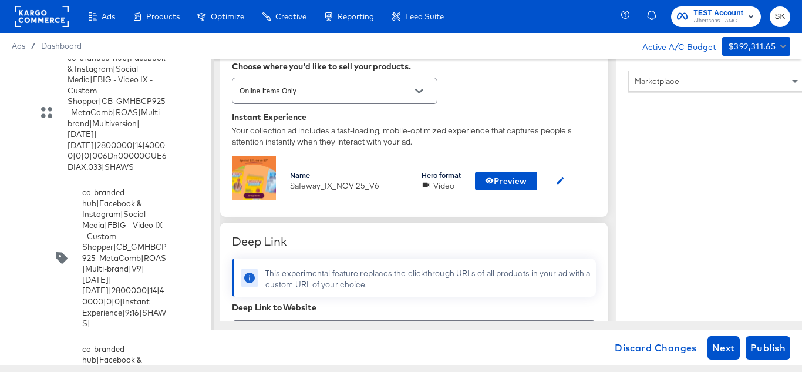
type textarea "x"
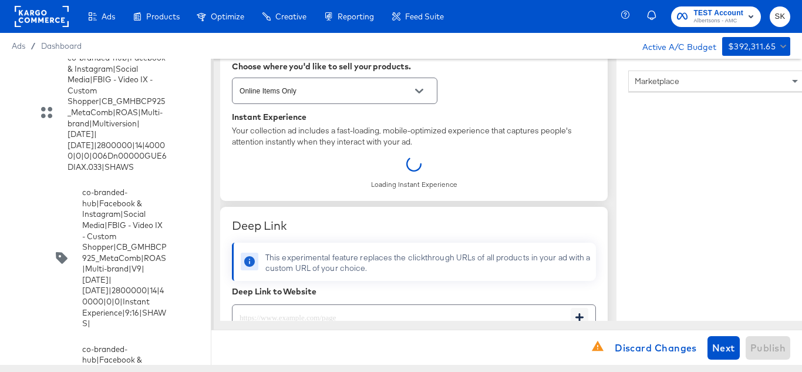
type input "https://www.safeway.com/shop/aisles/personal-care-health.html"
type textarea "Shop your favorite brands for you and your home!"
type textarea "x"
type textarea "Explore latest arrivals"
type textarea "x"
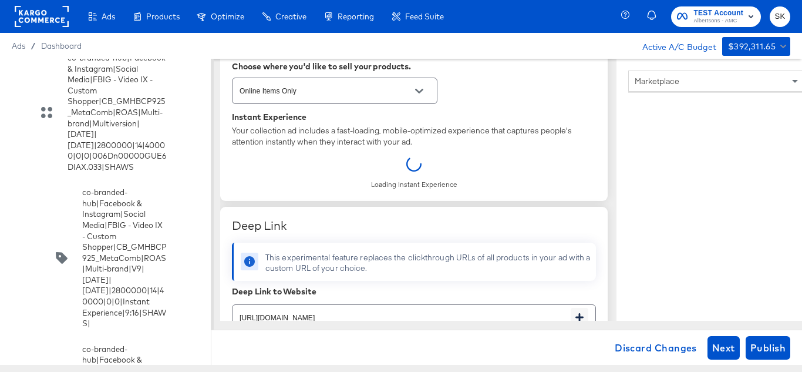
type input "https://www.safeway.com/lp/baby-products-supplies.html"
type textarea "x"
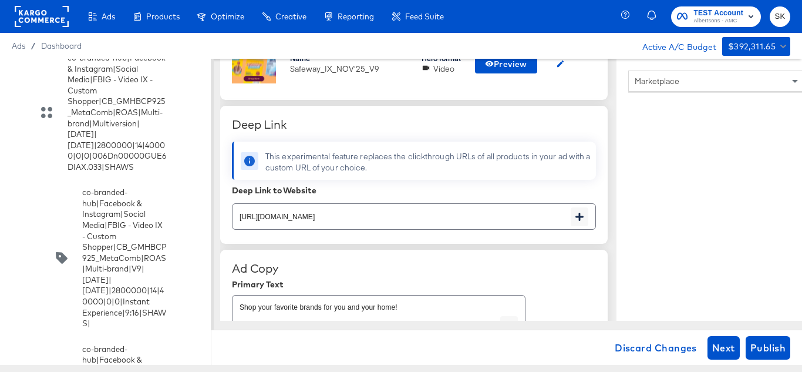
scroll to position [411, 0]
click at [452, 218] on input "https://www.safeway.com/lp/baby-products-supplies.html" at bounding box center [402, 211] width 338 height 25
paste input "shop/aisles/personal-care-health"
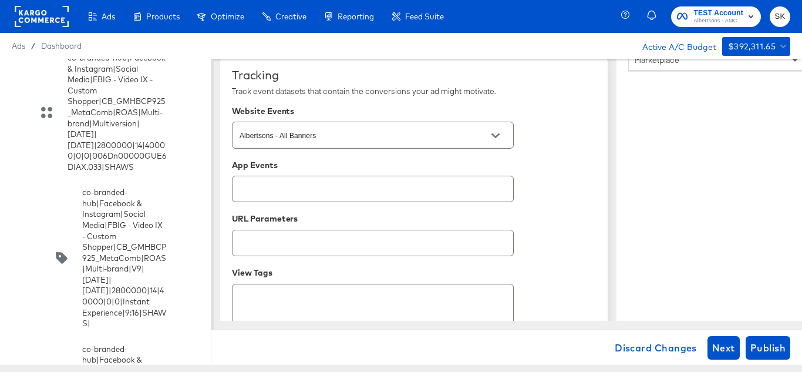
scroll to position [878, 0]
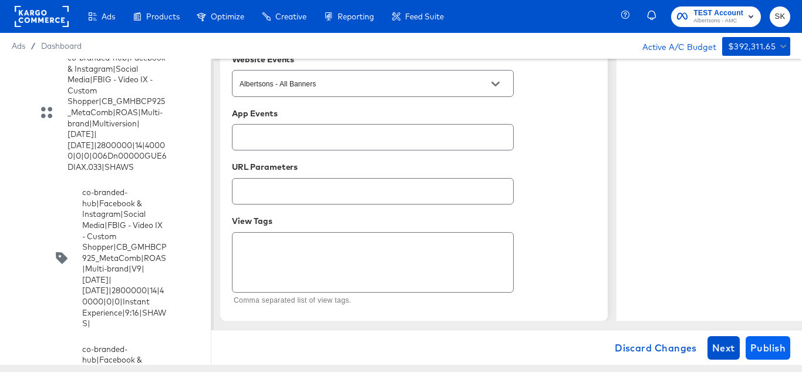
type input "https://www.safeway.com/shop/aisles/personal-care-health.html"
type textarea "x"
click at [775, 341] on span "Publish" at bounding box center [768, 347] width 35 height 16
type textarea "x"
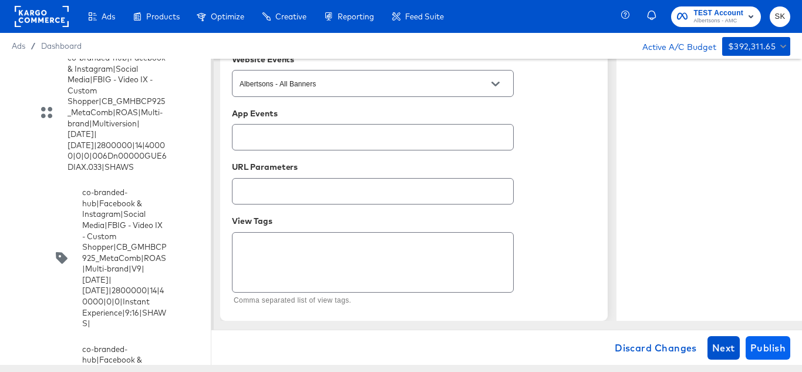
type textarea "x"
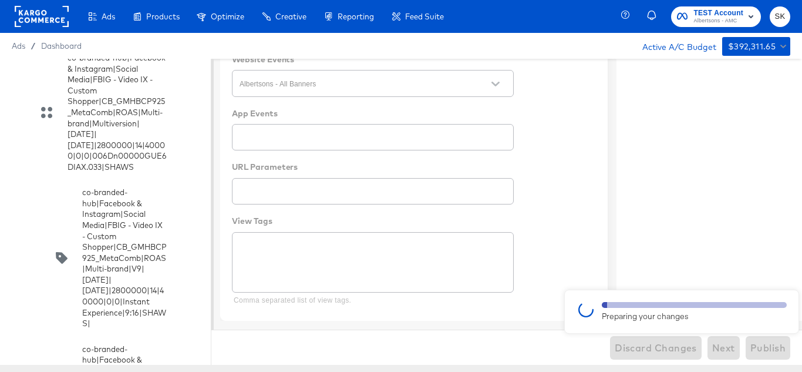
type textarea "x"
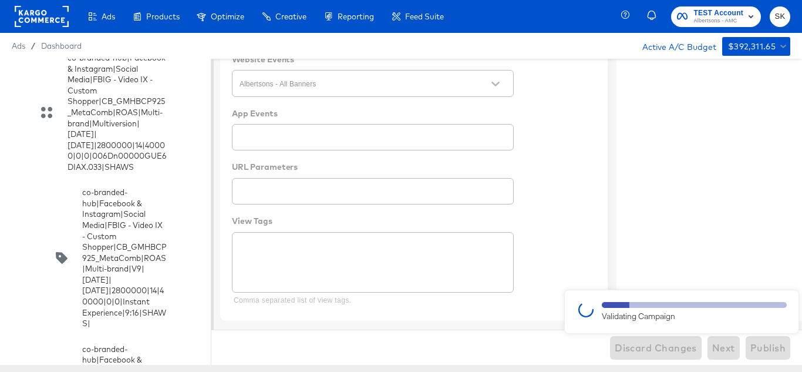
type textarea "x"
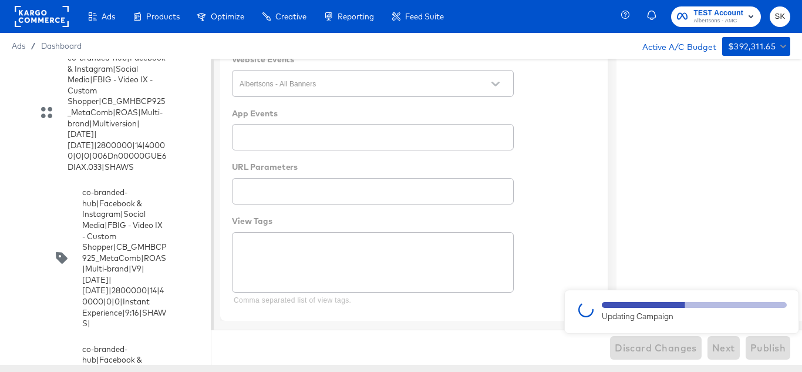
type textarea "x"
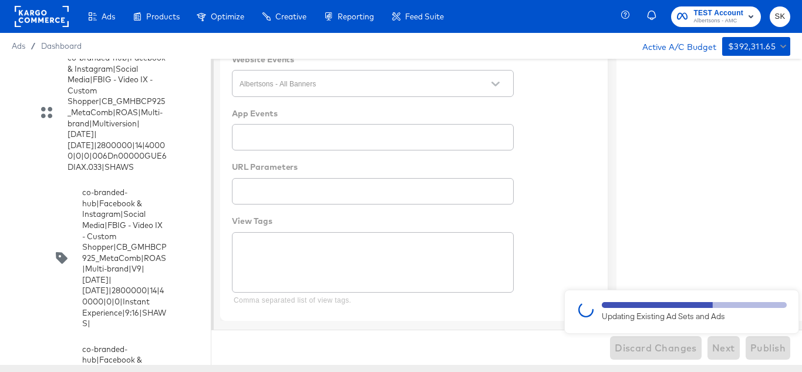
type textarea "x"
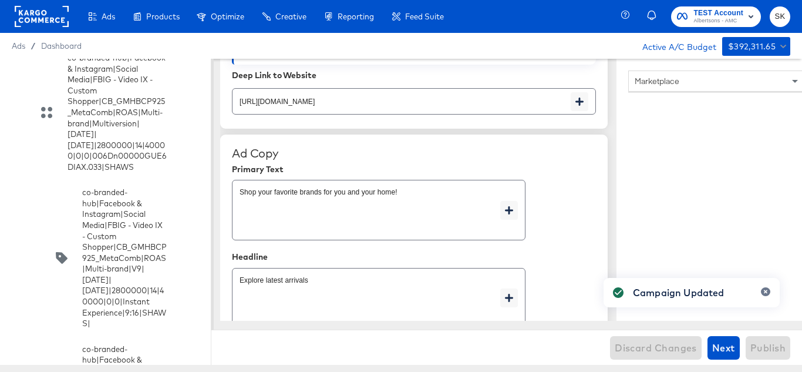
scroll to position [173, 0]
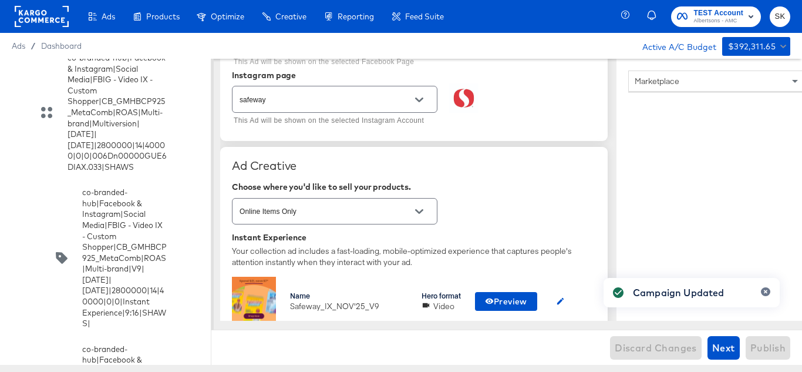
type textarea "x"
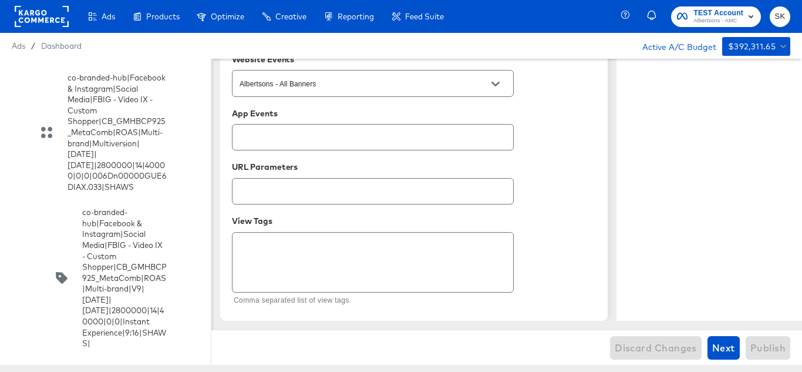
scroll to position [2876, 0]
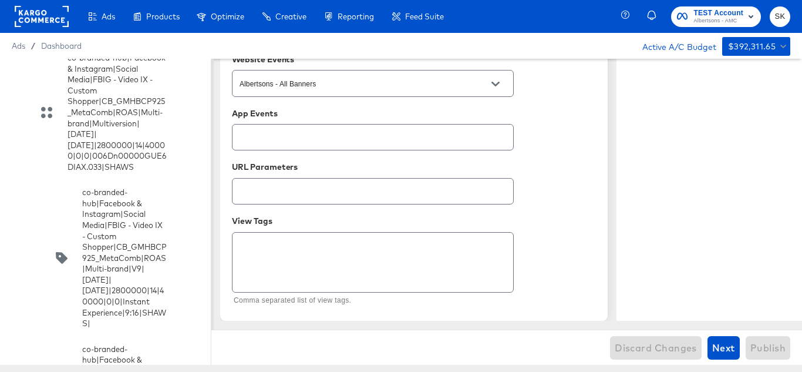
click at [63, 24] on rect at bounding box center [42, 16] width 54 height 21
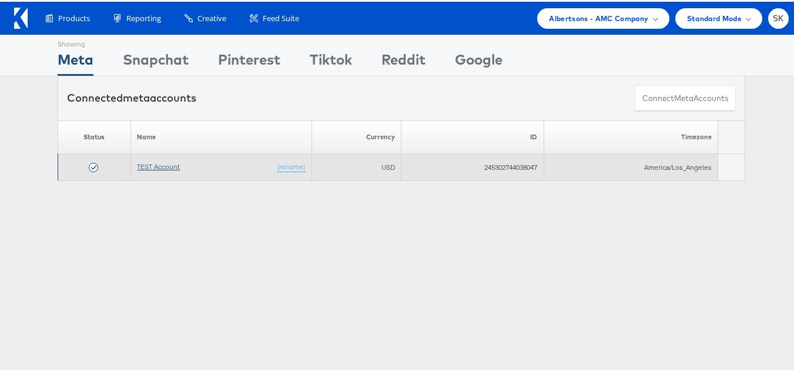
click at [170, 169] on link "TEST Account" at bounding box center [158, 164] width 43 height 9
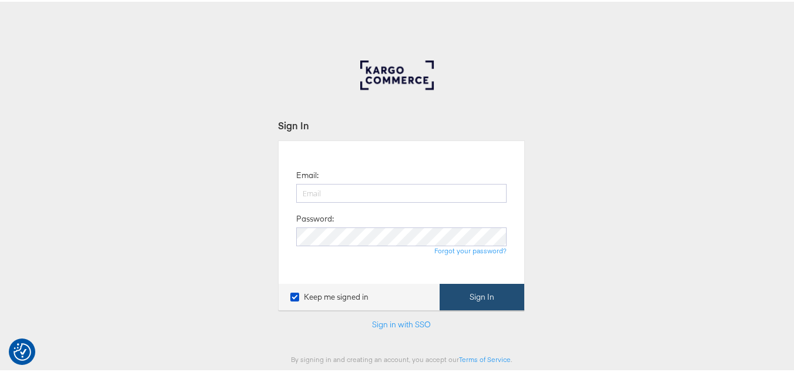
type input "[PERSON_NAME][EMAIL_ADDRESS][DOMAIN_NAME]"
click at [475, 293] on button "Sign In" at bounding box center [481, 295] width 85 height 26
